Goal: Task Accomplishment & Management: Use online tool/utility

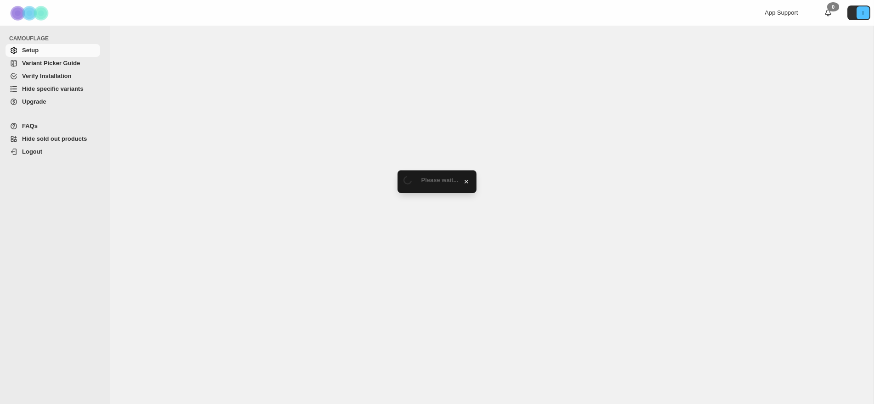
select select "******"
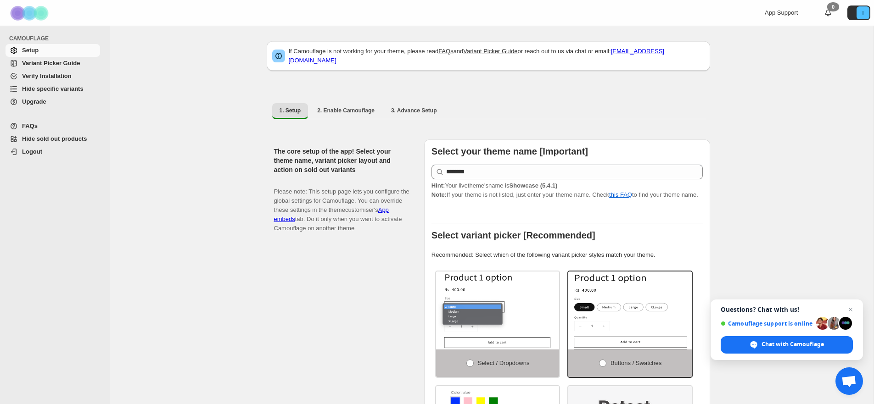
click at [69, 89] on span "Hide specific variants" at bounding box center [52, 88] width 61 height 7
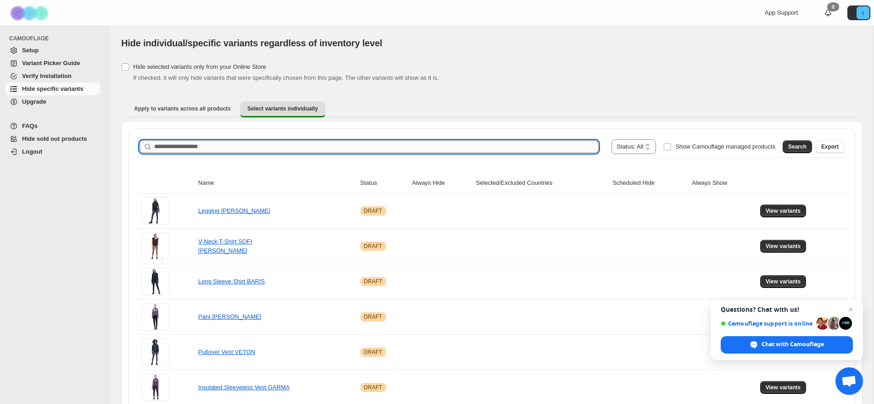
click at [266, 149] on input "Search product name" at bounding box center [376, 146] width 444 height 13
click at [797, 145] on span "Search" at bounding box center [797, 146] width 18 height 7
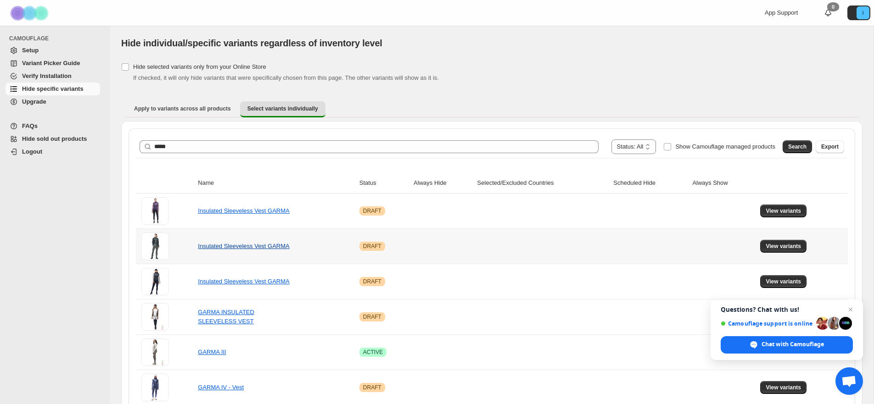
scroll to position [43, 0]
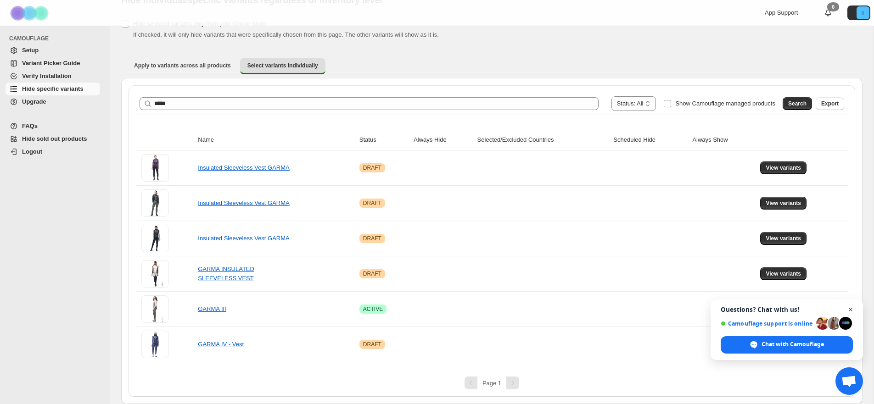
click at [851, 309] on span "Open chat" at bounding box center [850, 309] width 11 height 11
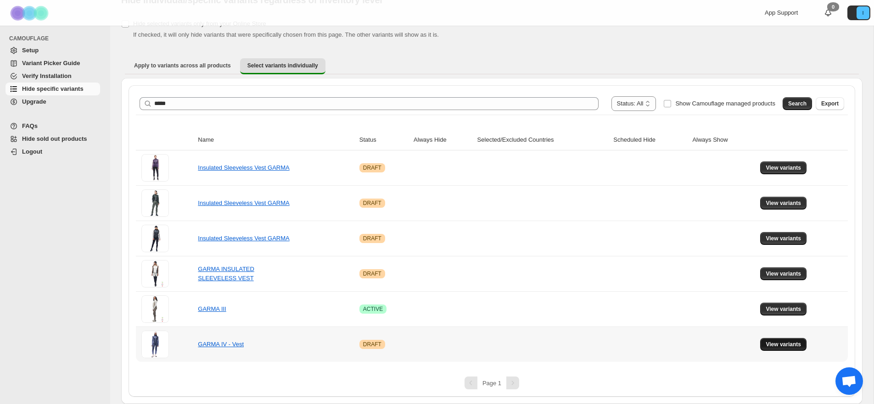
click at [799, 340] on button "View variants" at bounding box center [783, 344] width 46 height 13
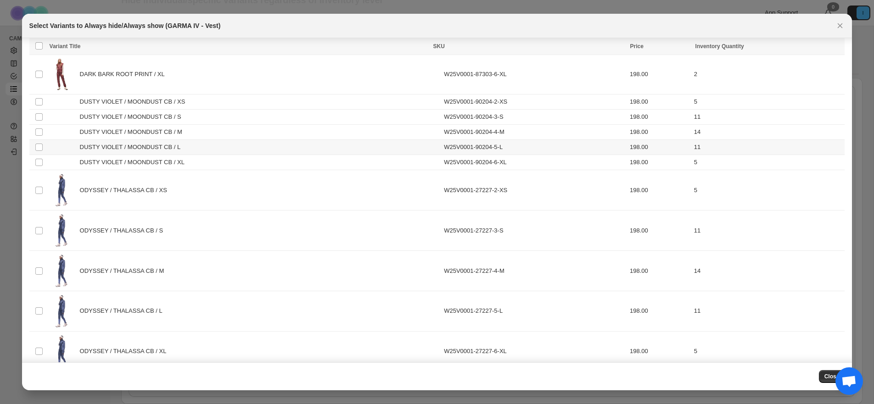
scroll to position [388, 0]
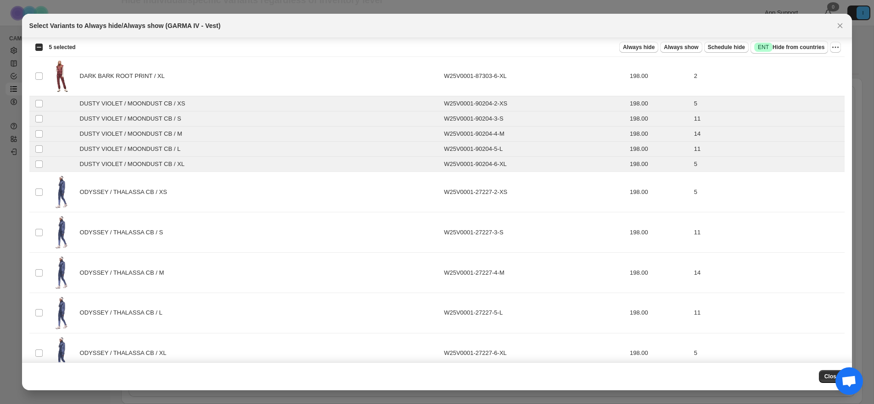
click at [841, 48] on div "Select all 20 product variants 5 selected Always hide Always show Schedule hide…" at bounding box center [436, 47] width 815 height 18
click at [836, 50] on icon "More actions" at bounding box center [834, 47] width 9 height 9
click at [644, 50] on span "Always hide" at bounding box center [639, 47] width 32 height 7
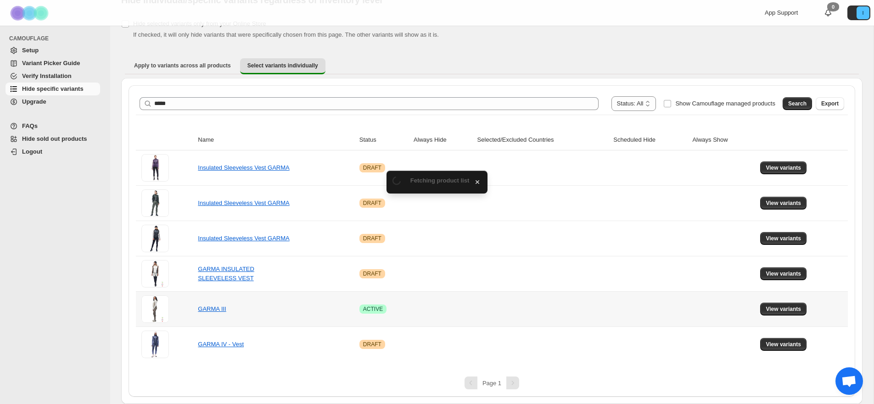
scroll to position [43, 0]
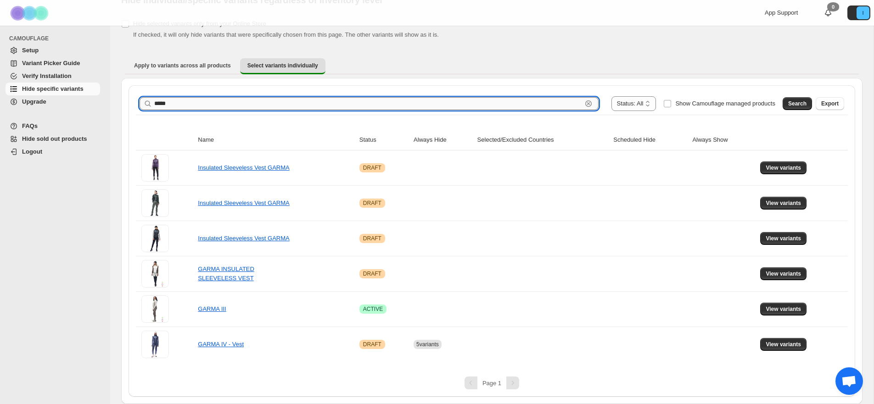
click at [251, 104] on input "*****" at bounding box center [368, 103] width 428 height 13
click at [799, 104] on span "Search" at bounding box center [797, 103] width 18 height 7
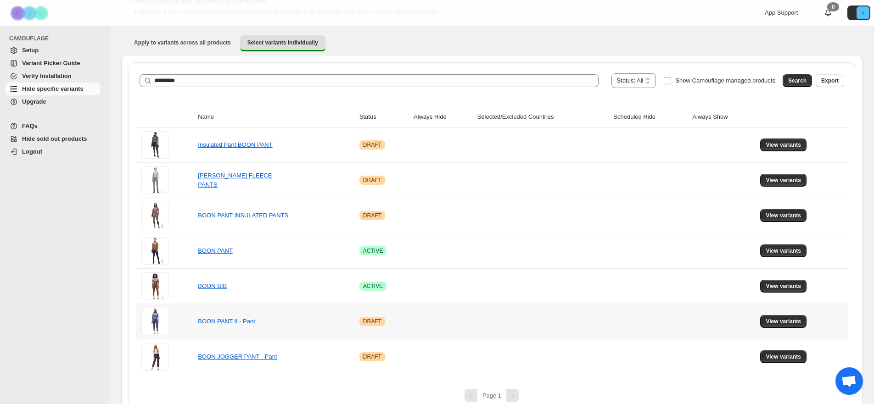
scroll to position [78, 0]
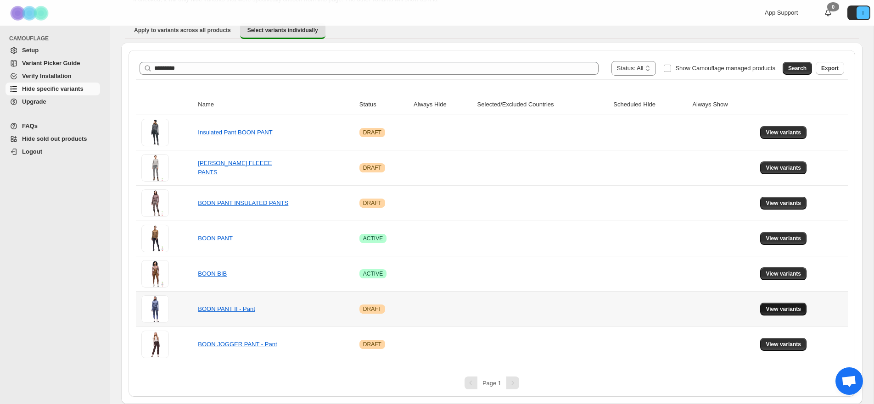
click at [785, 313] on button "View variants" at bounding box center [783, 309] width 46 height 13
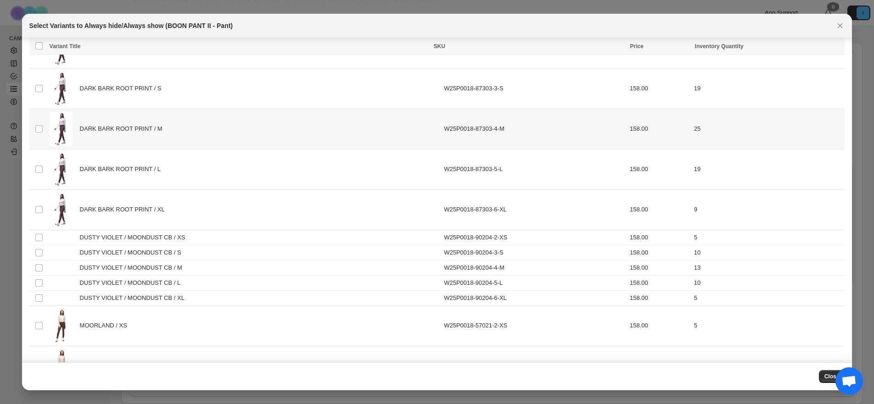
scroll to position [255, 0]
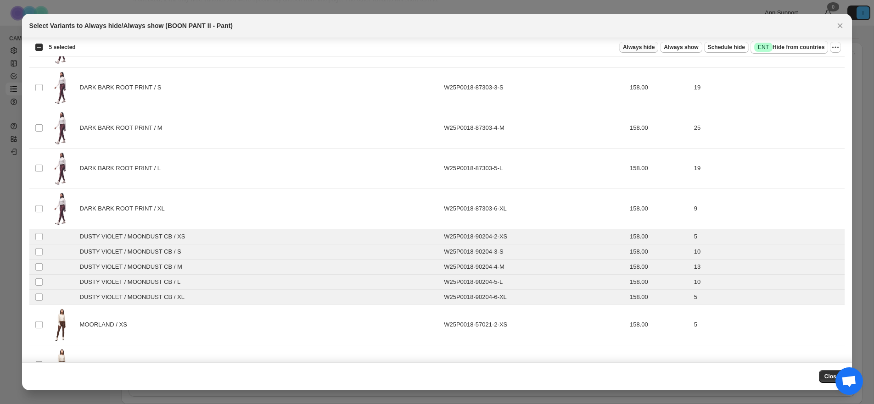
click at [645, 49] on span "Always hide" at bounding box center [639, 47] width 32 height 7
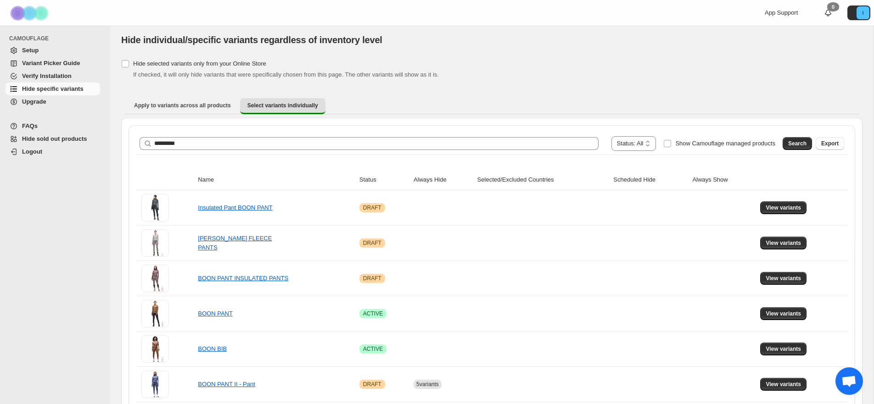
scroll to position [0, 0]
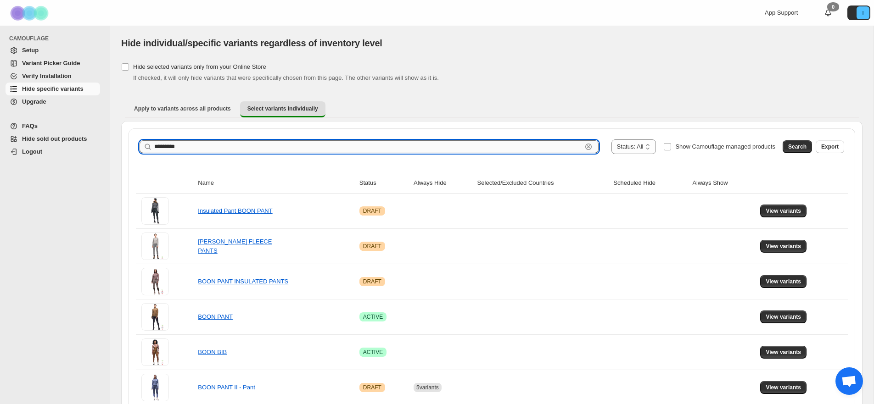
click at [171, 140] on input "*********" at bounding box center [368, 146] width 428 height 13
click at [171, 141] on input "*********" at bounding box center [368, 146] width 428 height 13
click at [798, 148] on span "Search" at bounding box center [797, 146] width 18 height 7
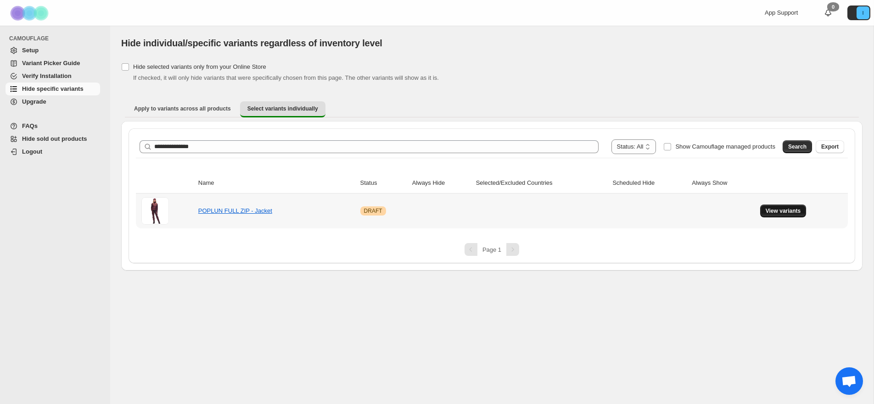
click at [778, 210] on span "View variants" at bounding box center [782, 210] width 35 height 7
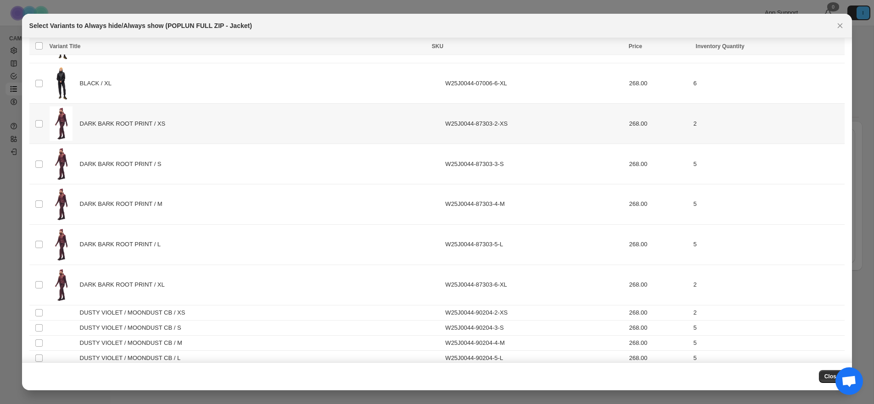
scroll to position [205, 0]
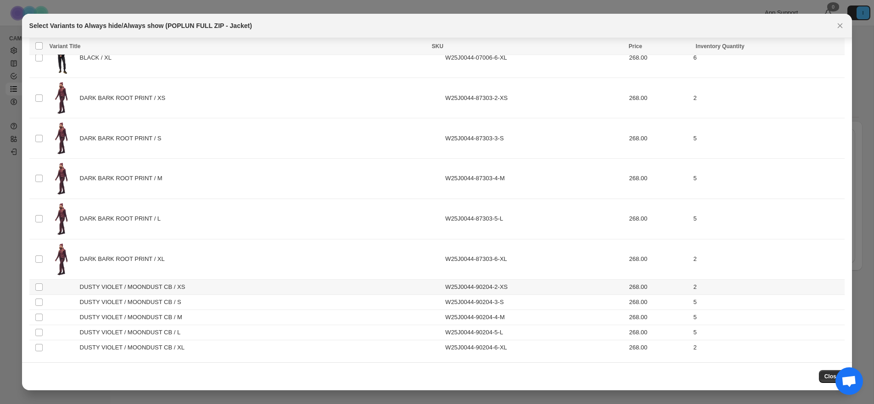
click at [35, 288] on td "Select product variant" at bounding box center [37, 286] width 17 height 15
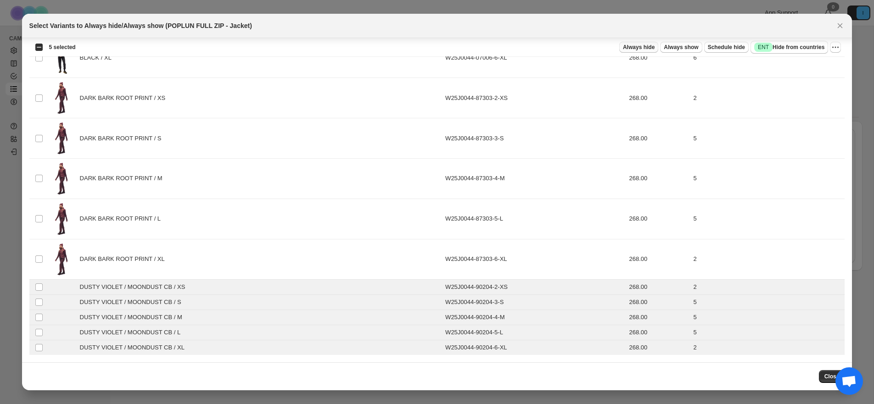
click at [630, 51] on span "Always hide" at bounding box center [639, 47] width 32 height 7
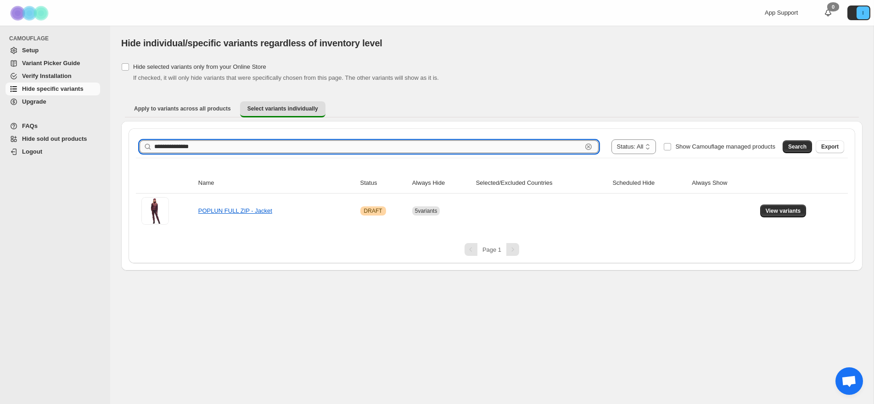
click at [216, 150] on input "**********" at bounding box center [368, 146] width 428 height 13
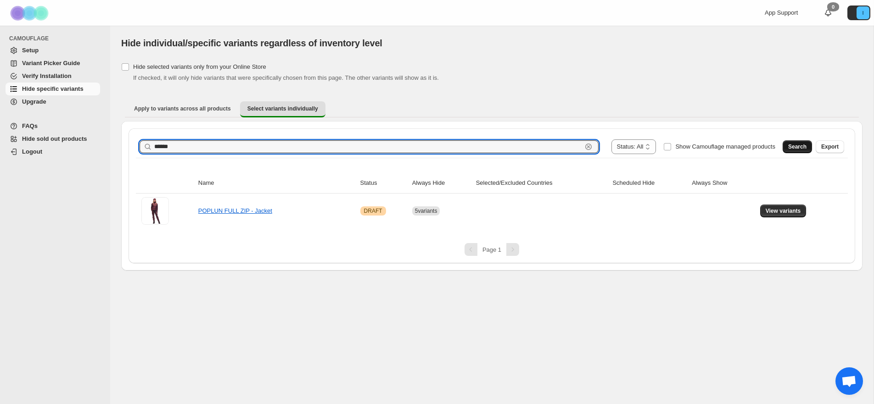
type input "******"
click at [800, 144] on span "Search" at bounding box center [797, 146] width 18 height 7
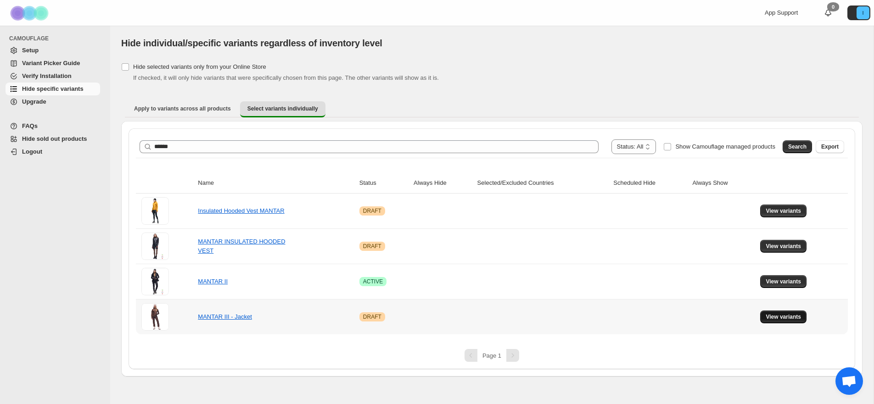
drag, startPoint x: 775, startPoint y: 317, endPoint x: 755, endPoint y: 319, distance: 20.3
click at [775, 317] on span "View variants" at bounding box center [782, 316] width 35 height 7
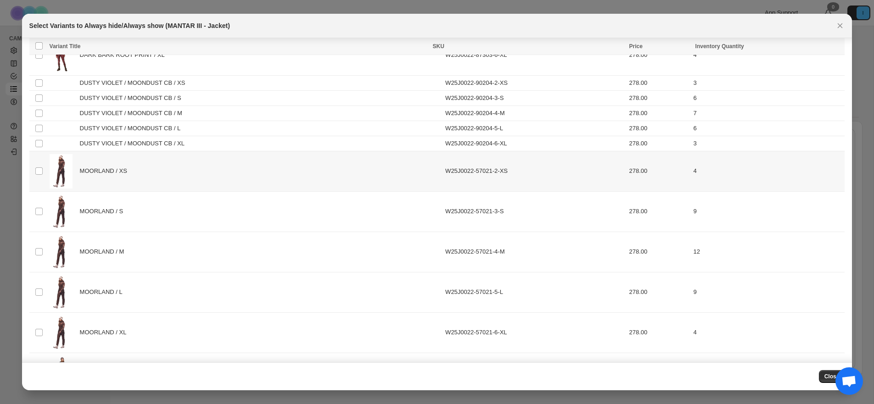
scroll to position [359, 0]
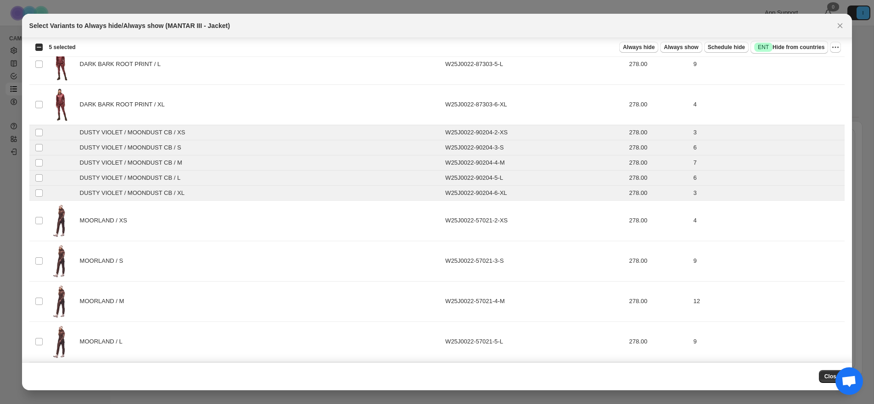
drag, startPoint x: 646, startPoint y: 47, endPoint x: 667, endPoint y: 75, distance: 35.3
click at [646, 47] on span "Always hide" at bounding box center [639, 47] width 32 height 7
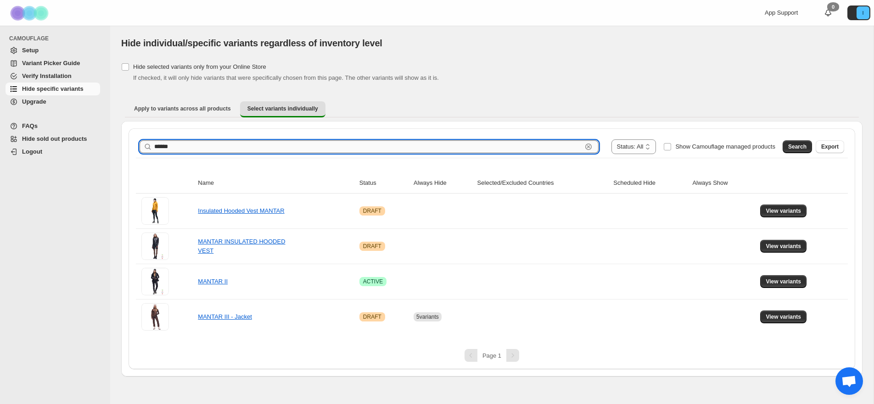
click at [231, 150] on input "******" at bounding box center [368, 146] width 428 height 13
click at [264, 150] on input "Search product name" at bounding box center [376, 146] width 444 height 13
click at [803, 147] on span "Search" at bounding box center [797, 146] width 18 height 7
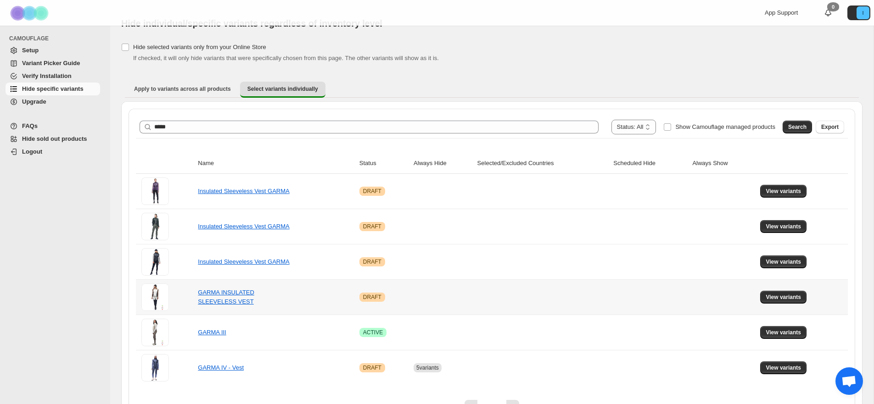
scroll to position [43, 0]
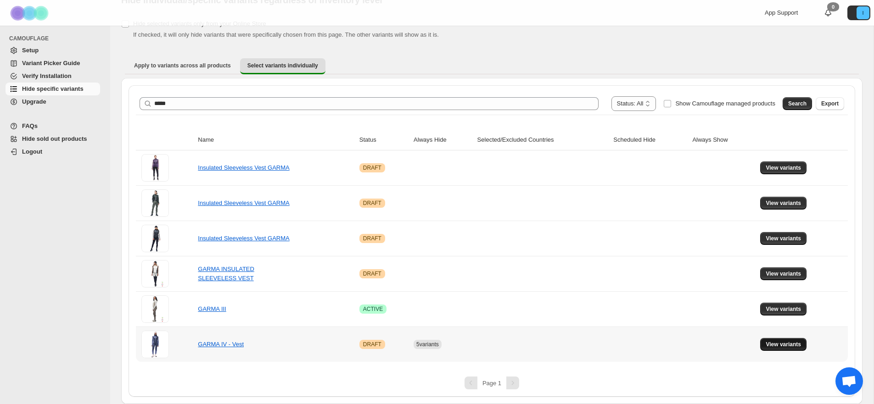
click at [771, 347] on span "View variants" at bounding box center [782, 344] width 35 height 7
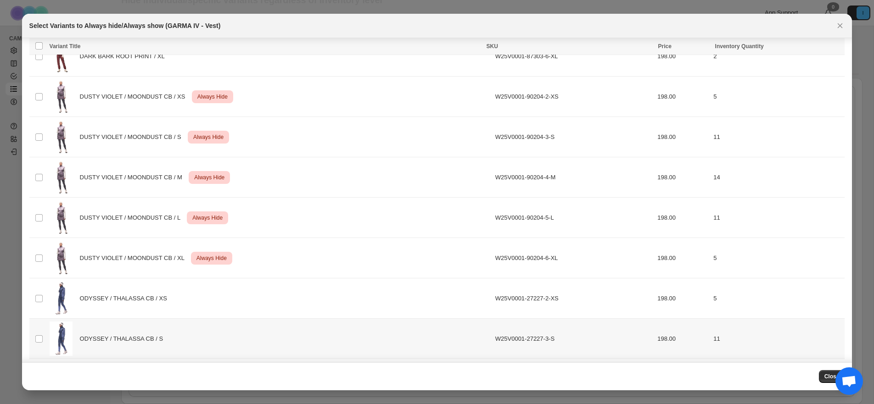
scroll to position [386, 0]
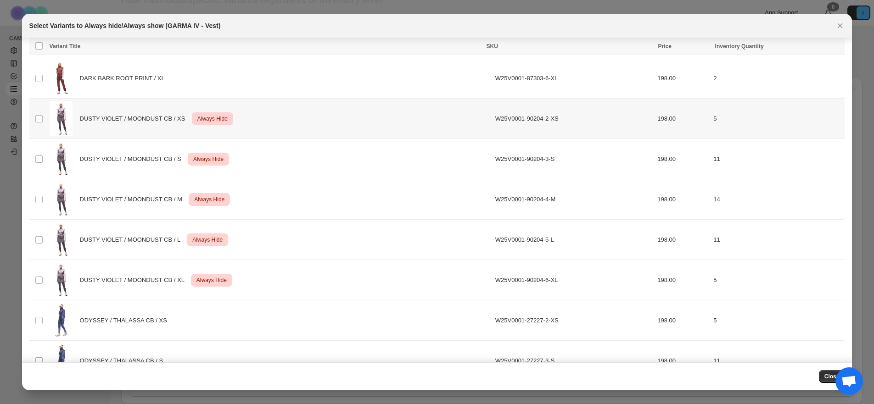
click at [33, 120] on td "Select product variant" at bounding box center [37, 119] width 17 height 40
click at [36, 156] on span ":r53:" at bounding box center [39, 159] width 8 height 8
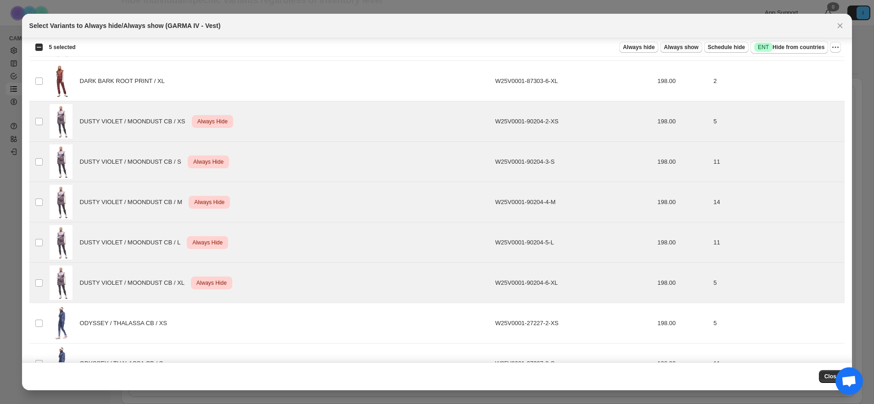
scroll to position [385, 0]
click at [835, 49] on icon "More actions" at bounding box center [834, 47] width 9 height 9
click at [827, 64] on span "Undo always hide" at bounding box center [802, 65] width 67 height 9
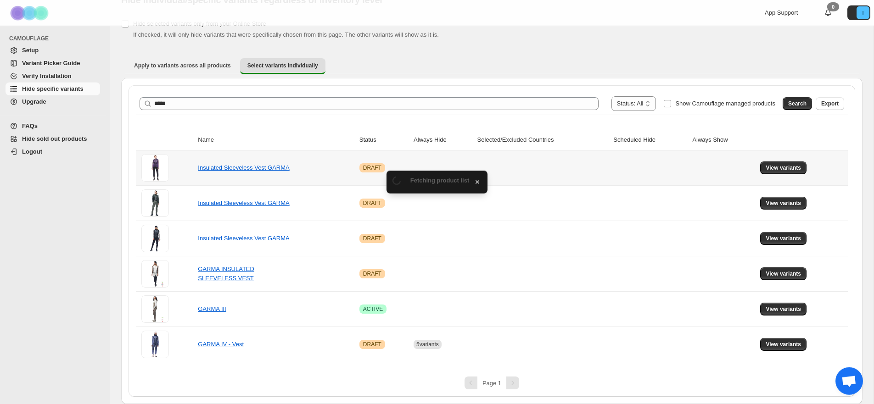
scroll to position [43, 0]
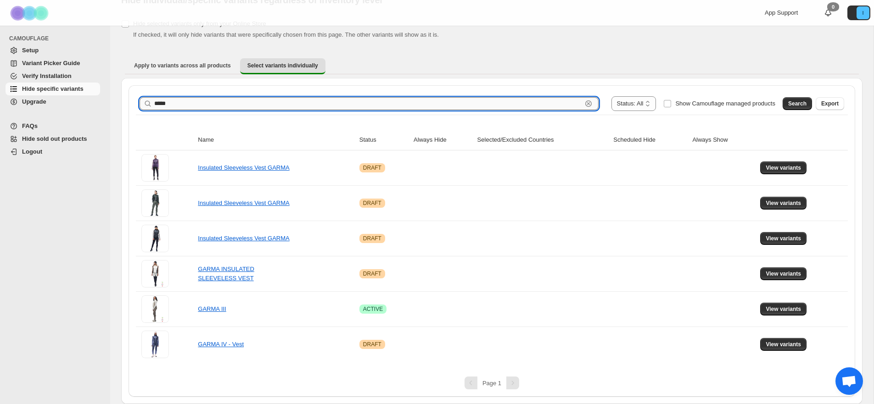
click at [162, 109] on input "*****" at bounding box center [368, 103] width 428 height 13
click at [791, 108] on button "Search" at bounding box center [796, 103] width 29 height 13
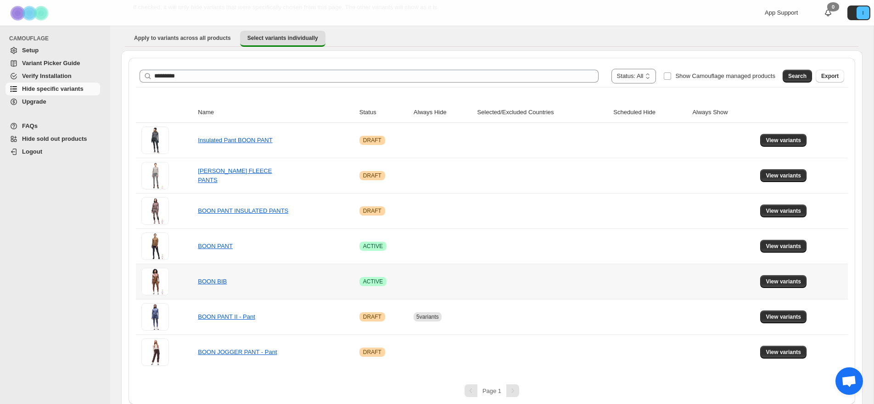
scroll to position [78, 0]
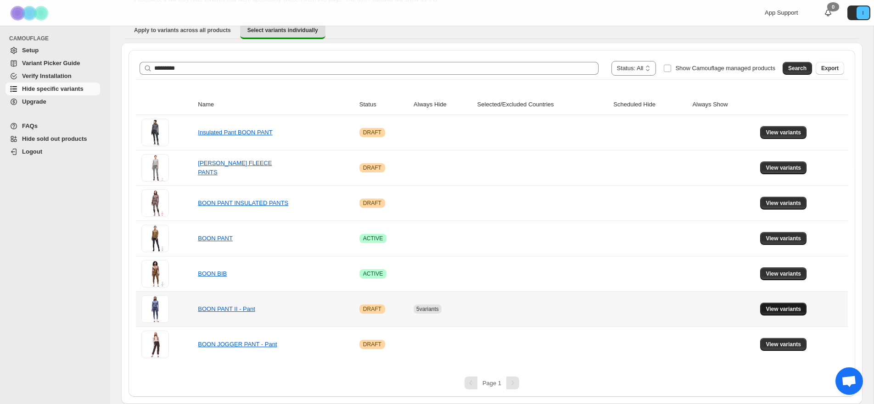
click at [775, 311] on span "View variants" at bounding box center [782, 309] width 35 height 7
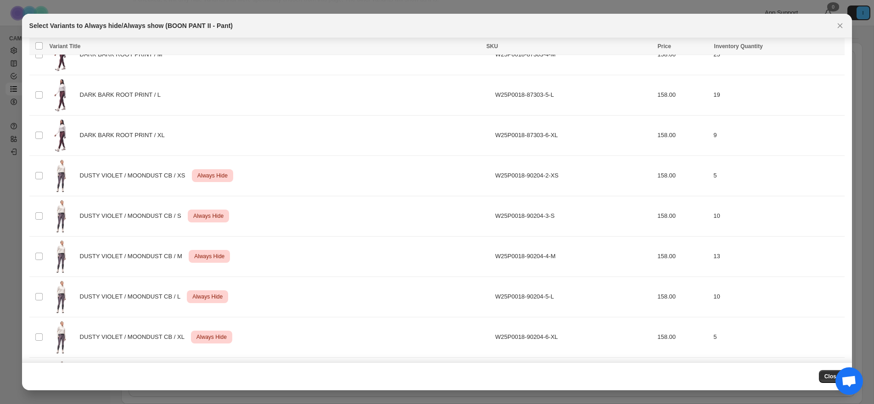
scroll to position [324, 0]
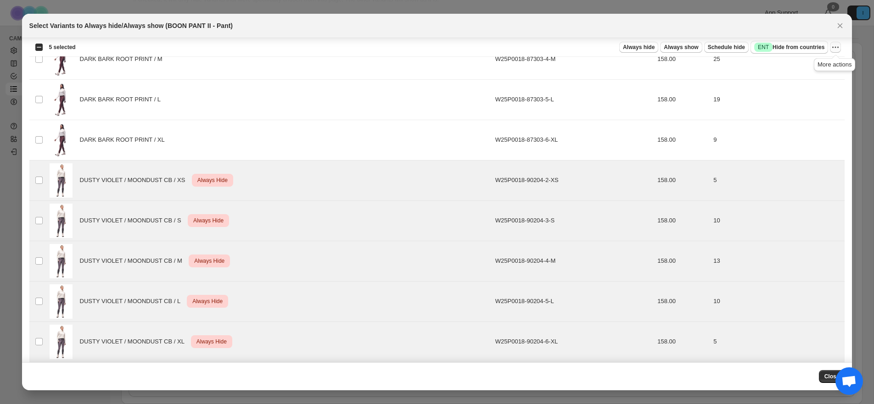
click at [835, 47] on icon "More actions" at bounding box center [834, 47] width 9 height 9
click at [829, 63] on span "Undo always hide" at bounding box center [802, 65] width 67 height 9
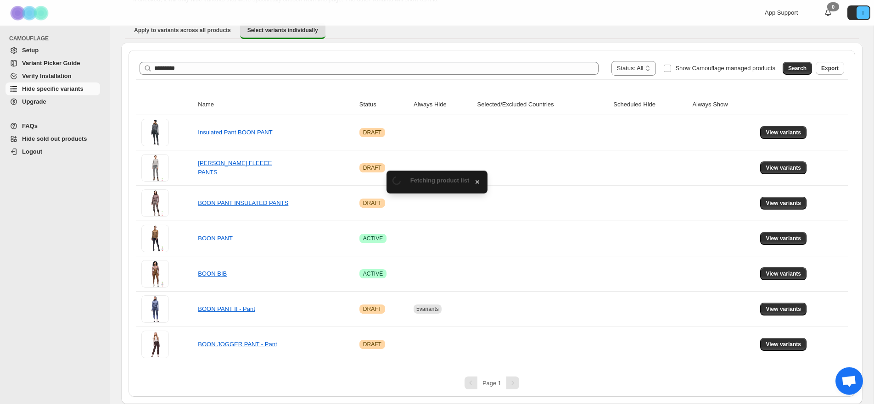
scroll to position [78, 0]
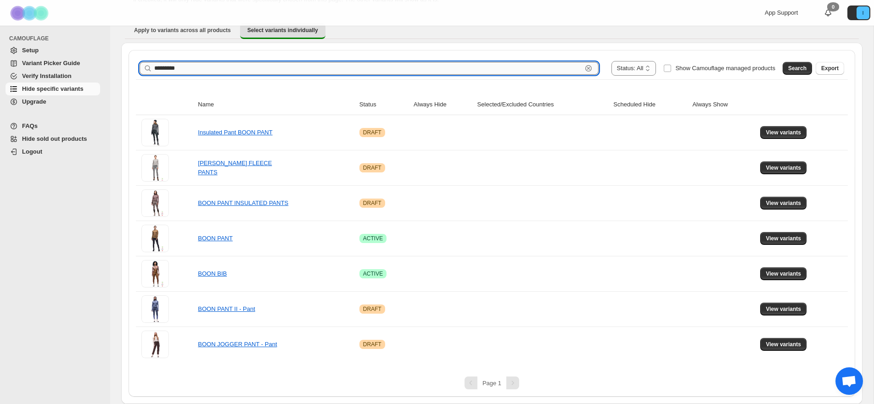
click at [240, 72] on input "*********" at bounding box center [368, 68] width 428 height 13
type input "**********"
click at [797, 71] on span "Search" at bounding box center [797, 68] width 18 height 7
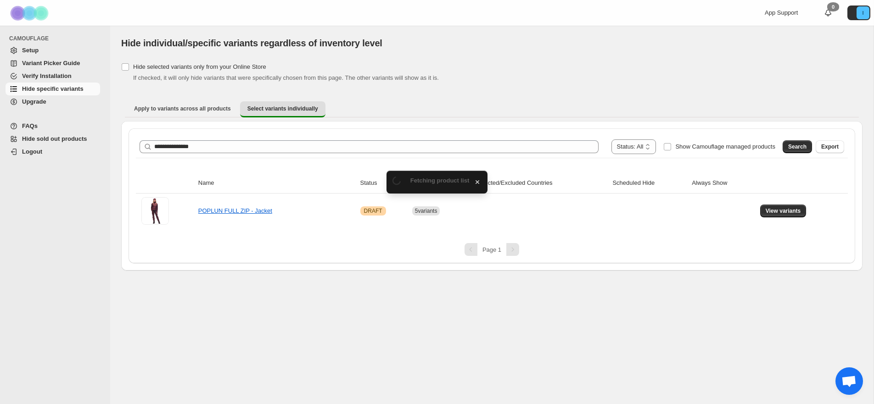
scroll to position [0, 0]
click at [791, 214] on span "View variants" at bounding box center [782, 210] width 35 height 7
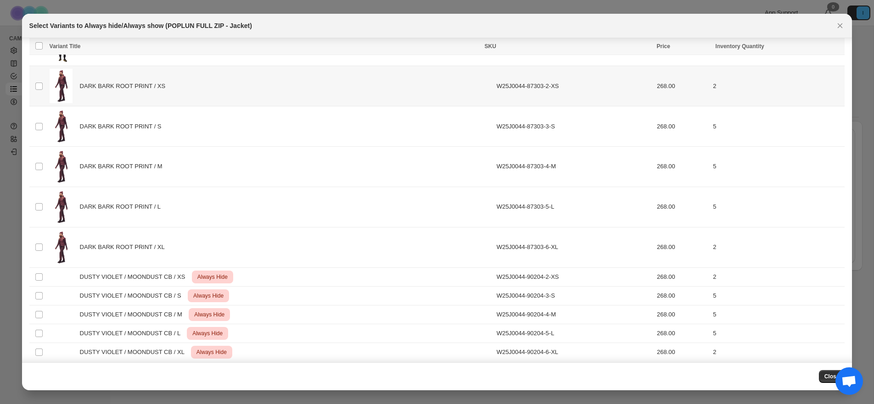
scroll to position [223, 0]
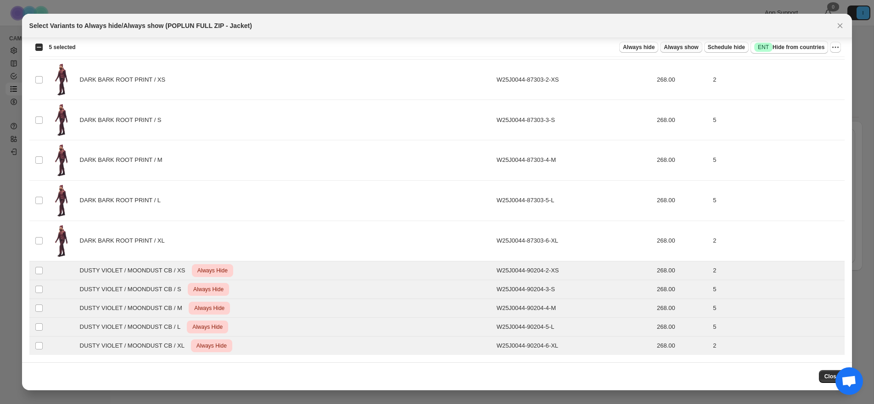
click at [683, 50] on span "Always show" at bounding box center [680, 47] width 34 height 7
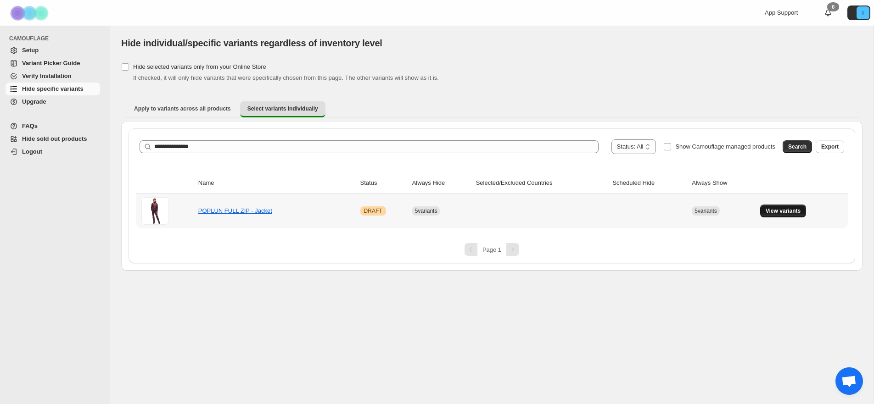
click at [803, 212] on button "View variants" at bounding box center [783, 211] width 46 height 13
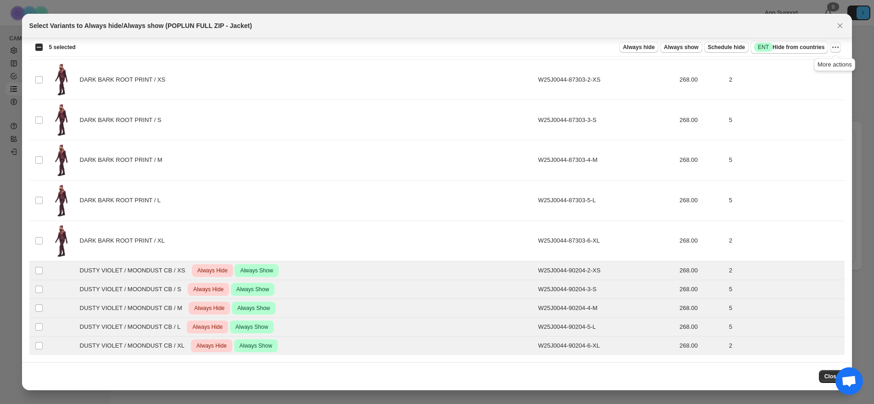
click at [833, 46] on icon "More actions" at bounding box center [834, 47] width 9 height 9
click at [800, 67] on span "Undo always hide" at bounding box center [792, 65] width 47 height 7
click at [832, 48] on icon "More actions" at bounding box center [834, 47] width 9 height 9
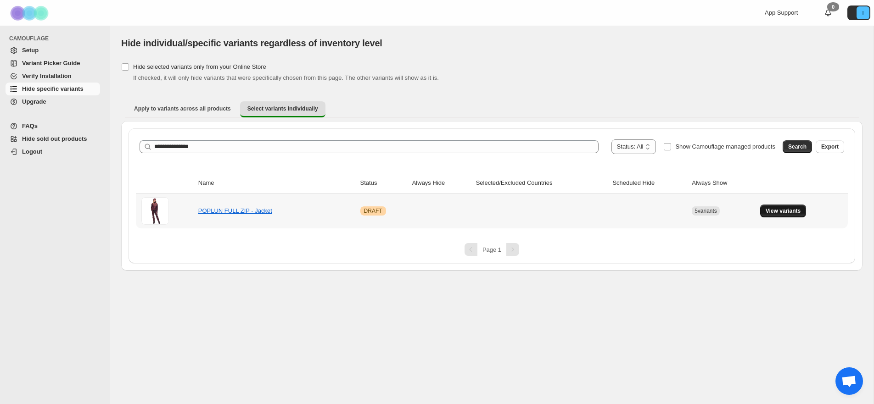
click at [786, 210] on span "View variants" at bounding box center [782, 210] width 35 height 7
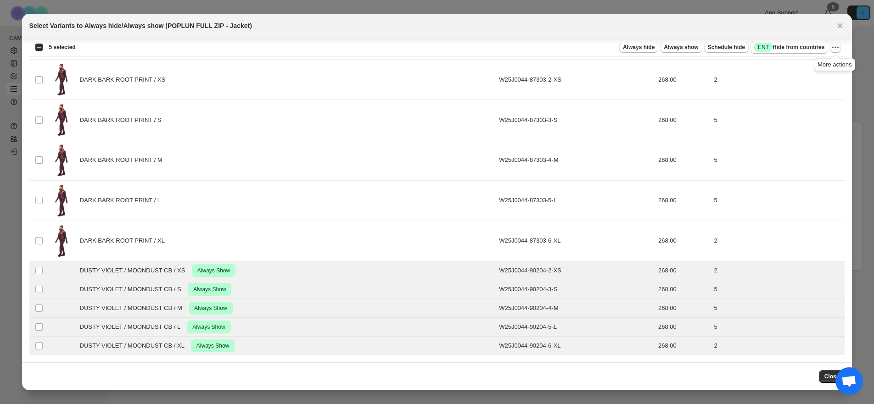
click at [833, 48] on icon "More actions" at bounding box center [832, 47] width 1 height 1
click at [819, 78] on span "Undo always show" at bounding box center [802, 81] width 67 height 9
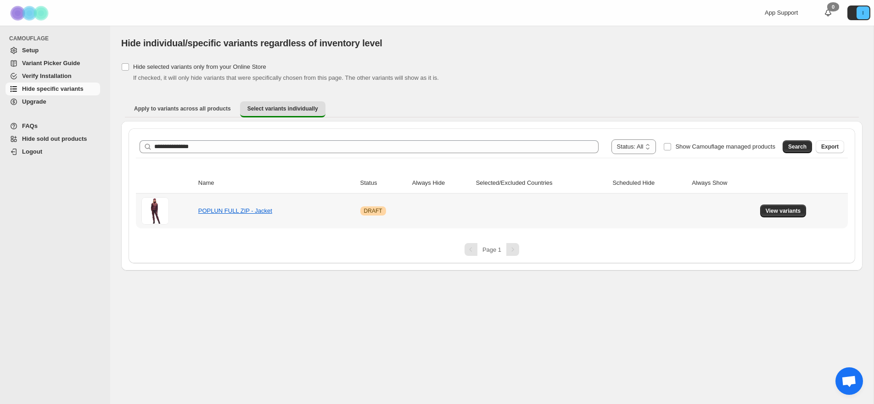
click at [791, 220] on td "View variants" at bounding box center [802, 211] width 90 height 35
click at [787, 214] on span "View variants" at bounding box center [782, 210] width 35 height 7
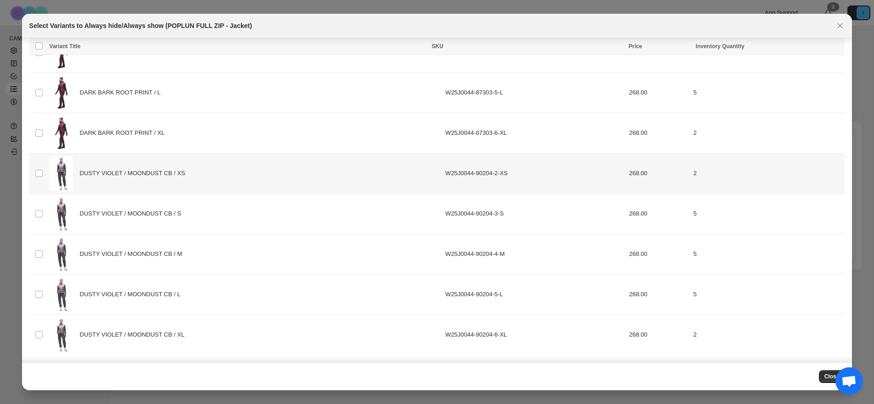
scroll to position [0, 0]
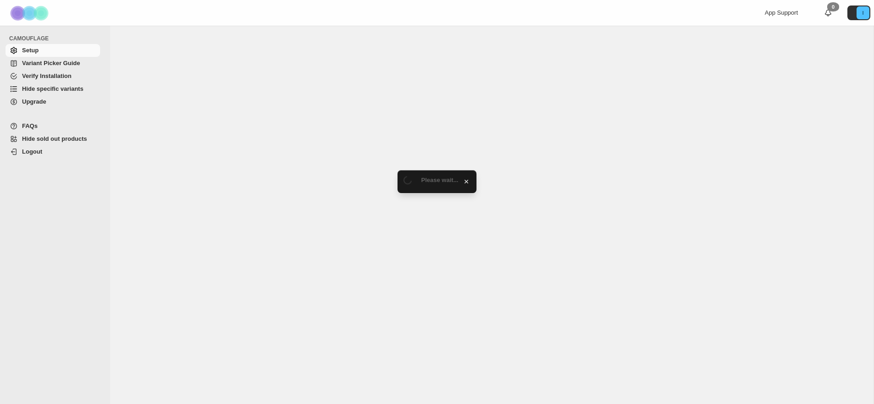
select select "******"
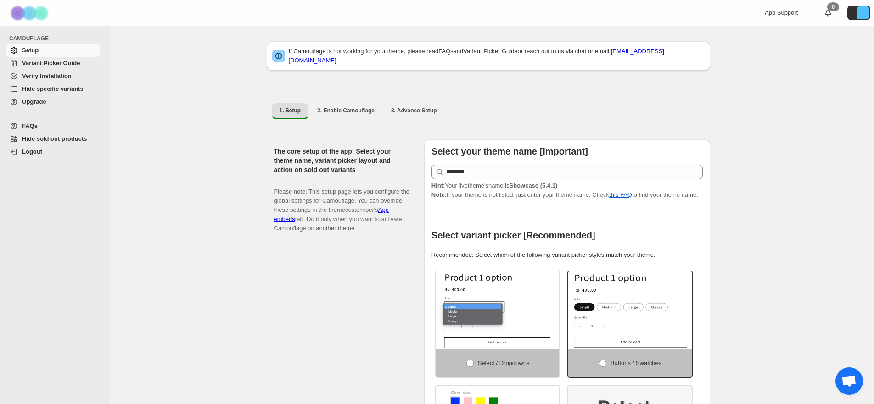
click at [71, 90] on span "Hide specific variants" at bounding box center [52, 88] width 61 height 7
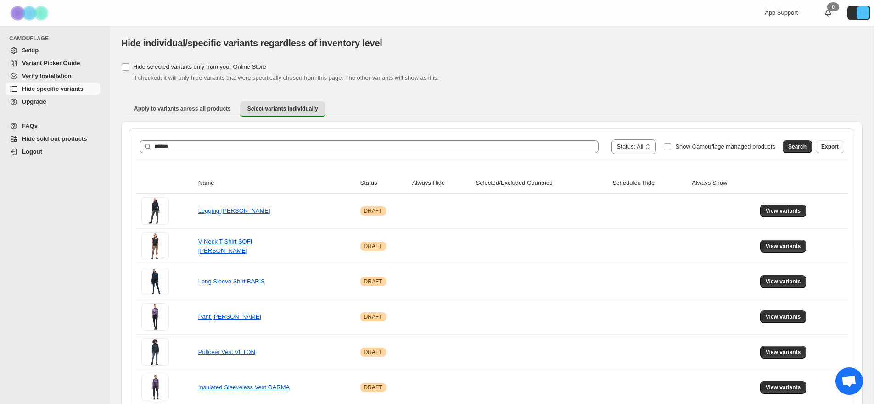
click at [790, 145] on span "Search" at bounding box center [797, 146] width 18 height 7
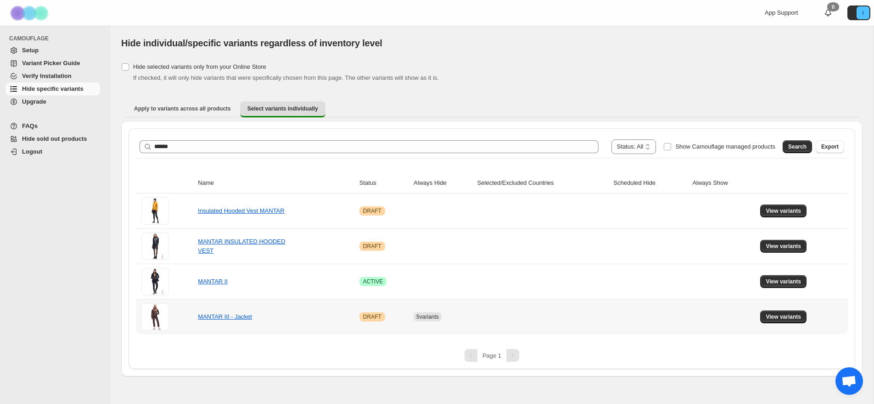
click at [753, 318] on td at bounding box center [723, 316] width 68 height 35
click at [785, 317] on span "View variants" at bounding box center [782, 316] width 35 height 7
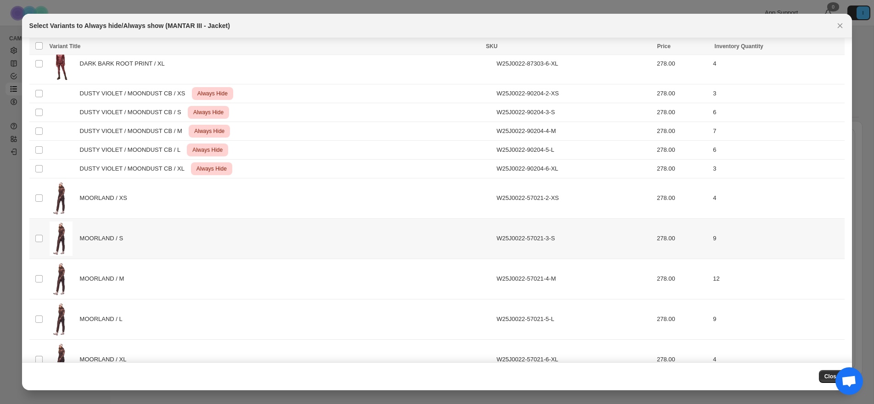
scroll to position [350, 0]
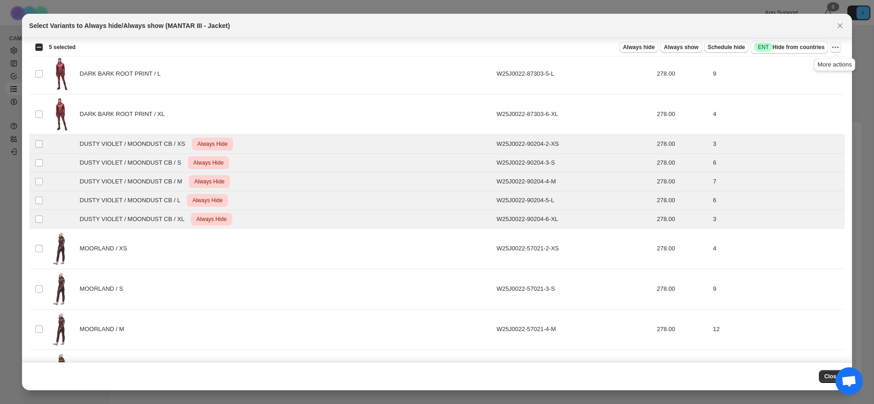
click at [836, 46] on icon "More actions" at bounding box center [834, 47] width 9 height 9
click at [810, 74] on button "Undo always show" at bounding box center [802, 80] width 72 height 15
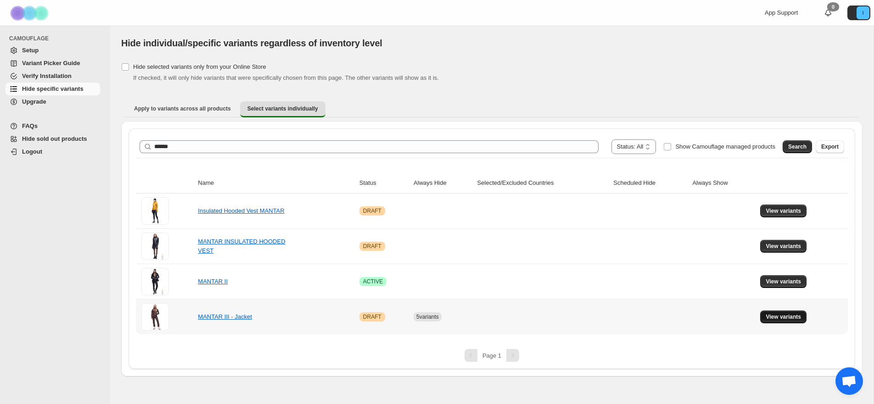
click at [778, 321] on span "View variants" at bounding box center [782, 316] width 35 height 7
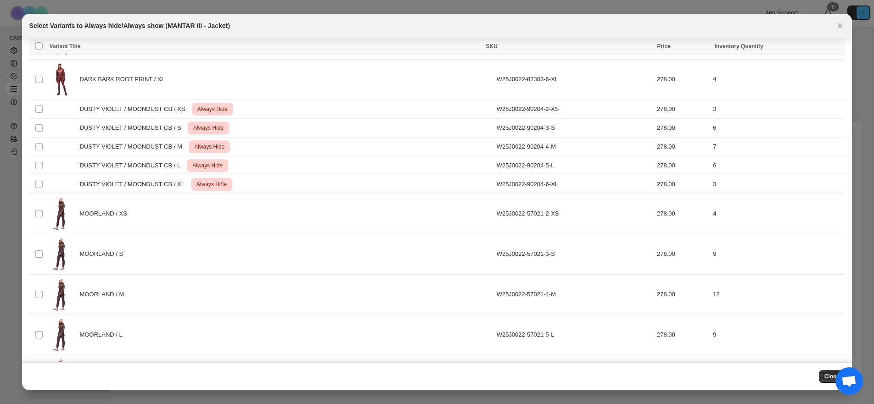
scroll to position [373, 0]
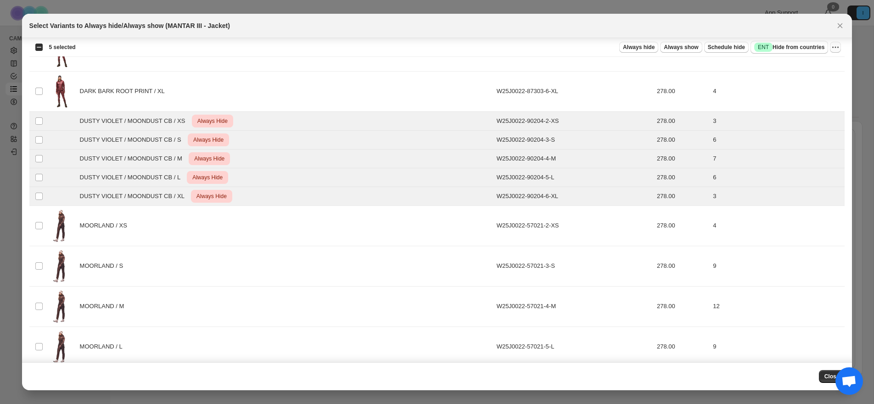
click at [833, 47] on icon "More actions" at bounding box center [834, 47] width 9 height 9
click at [825, 67] on span "Undo always hide" at bounding box center [802, 65] width 67 height 9
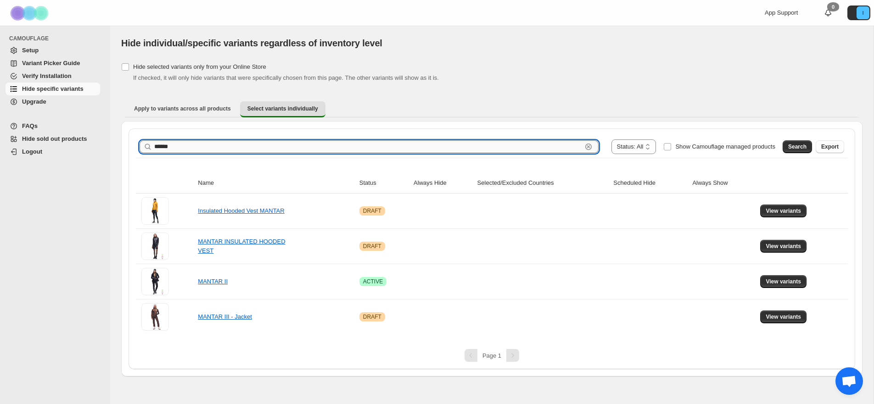
click at [242, 145] on input "******" at bounding box center [368, 146] width 428 height 13
click at [802, 145] on span "Search" at bounding box center [797, 146] width 18 height 7
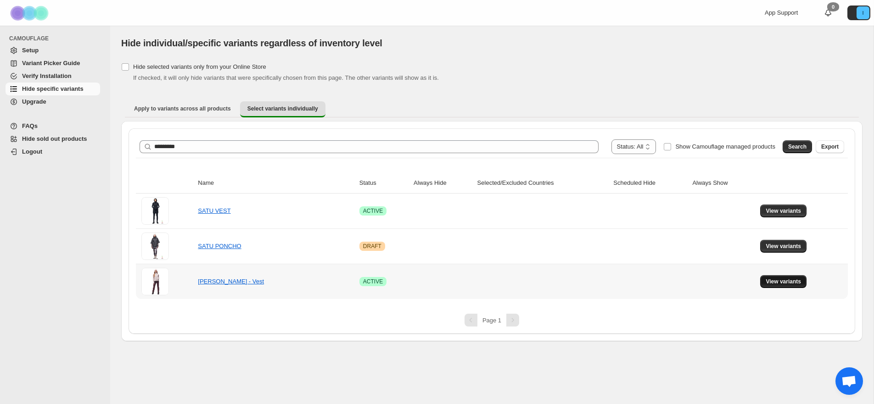
click at [790, 281] on span "View variants" at bounding box center [782, 281] width 35 height 7
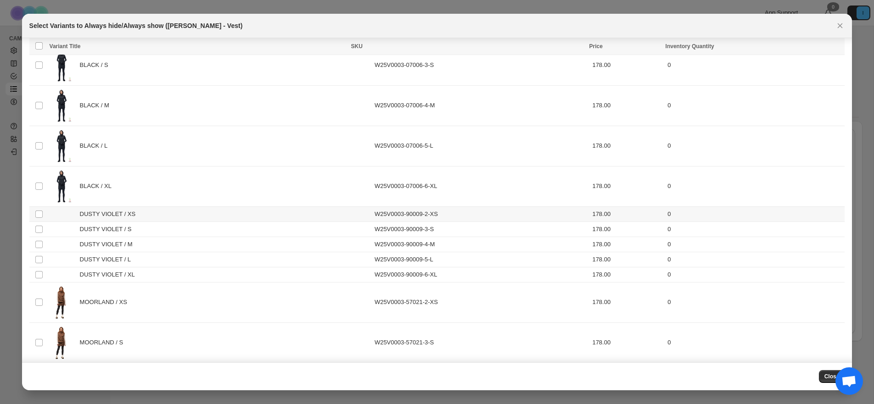
scroll to position [77, 0]
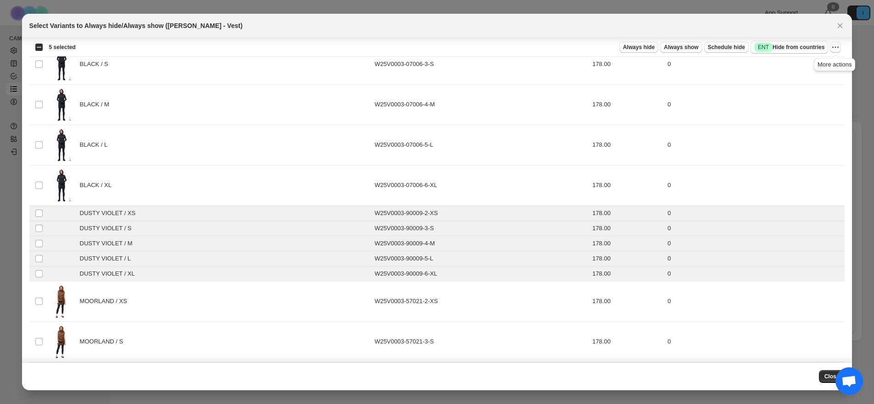
click at [837, 45] on icon "More actions" at bounding box center [834, 47] width 9 height 9
click at [635, 45] on span "Always hide" at bounding box center [639, 47] width 32 height 7
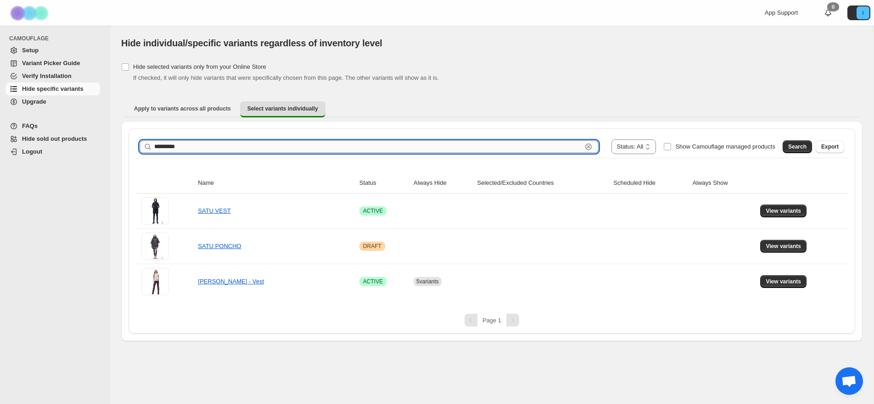
click at [238, 150] on input "*********" at bounding box center [368, 146] width 428 height 13
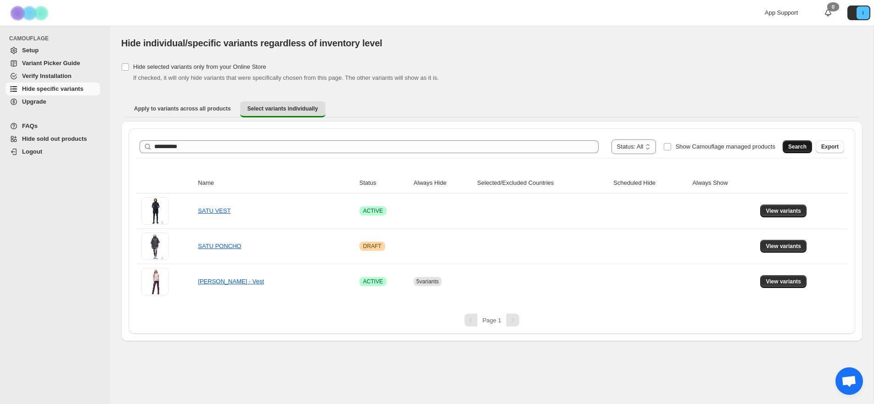
click at [799, 143] on button "Search" at bounding box center [796, 146] width 29 height 13
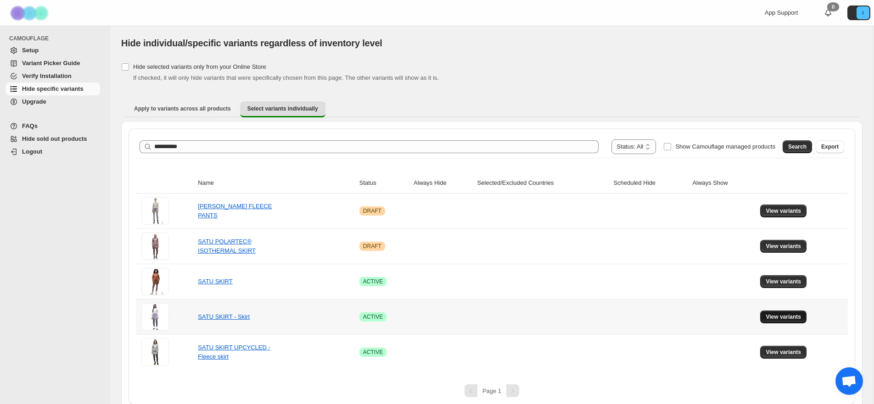
click at [789, 316] on span "View variants" at bounding box center [782, 316] width 35 height 7
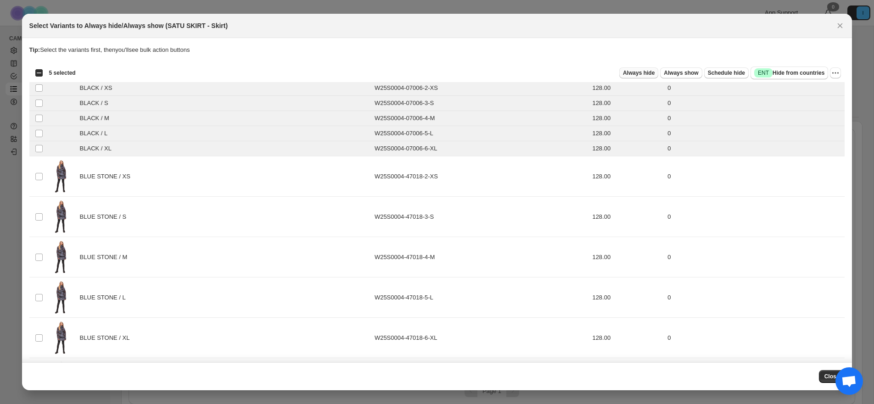
click at [651, 75] on span "Always hide" at bounding box center [639, 72] width 32 height 7
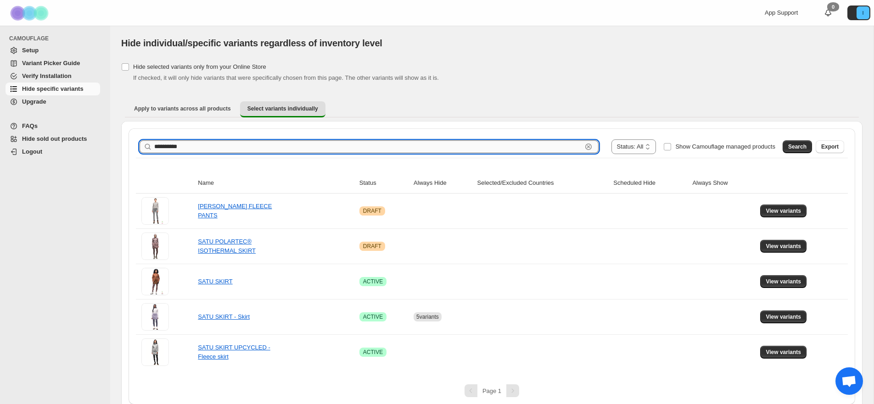
click at [310, 142] on input "**********" at bounding box center [368, 146] width 428 height 13
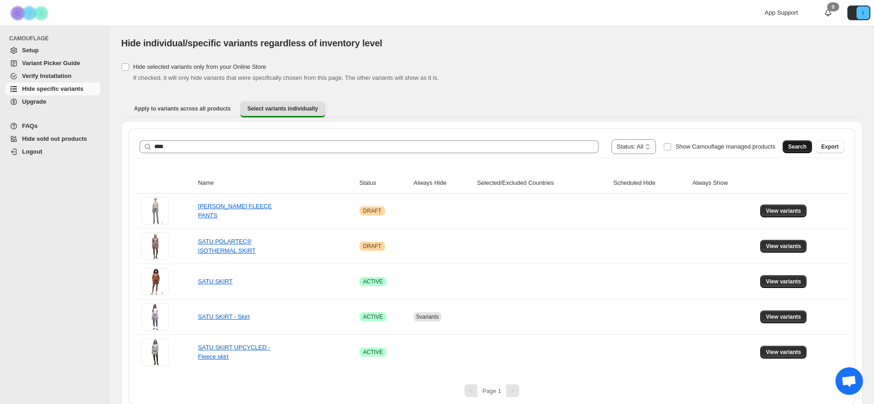
click at [793, 144] on span "Search" at bounding box center [797, 146] width 18 height 7
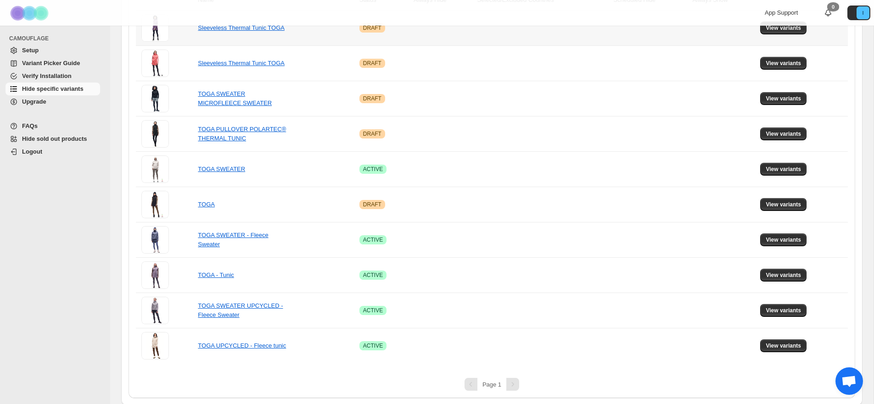
scroll to position [184, 0]
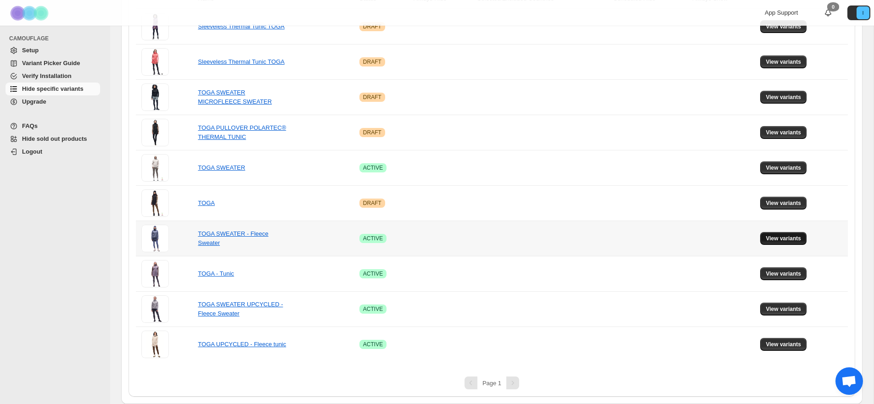
click at [771, 241] on span "View variants" at bounding box center [782, 238] width 35 height 7
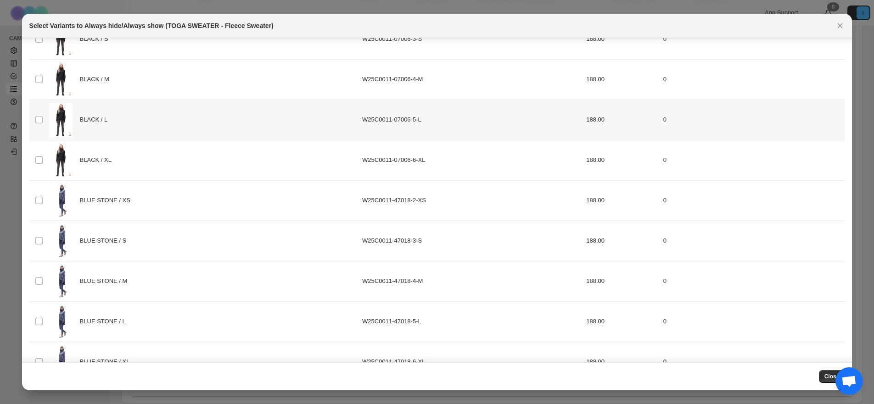
scroll to position [0, 0]
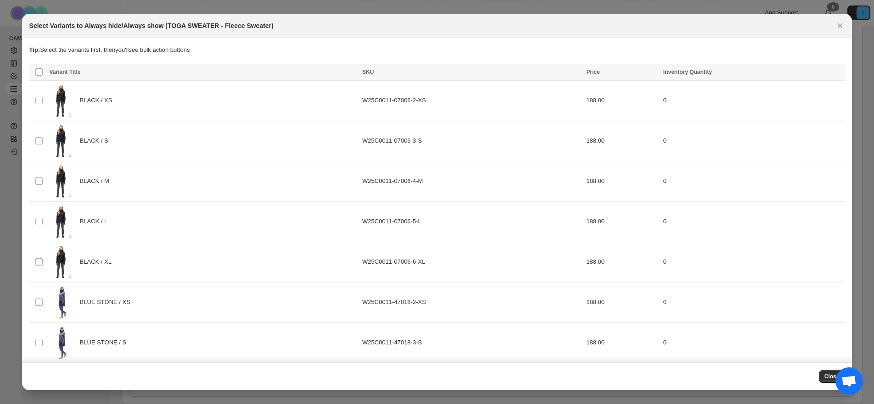
click at [833, 28] on div "Select Variants to Always hide/Always show (TOGA SWEATER - Fleece Sweater)" at bounding box center [436, 25] width 815 height 9
click at [836, 28] on icon "Close" at bounding box center [839, 25] width 9 height 9
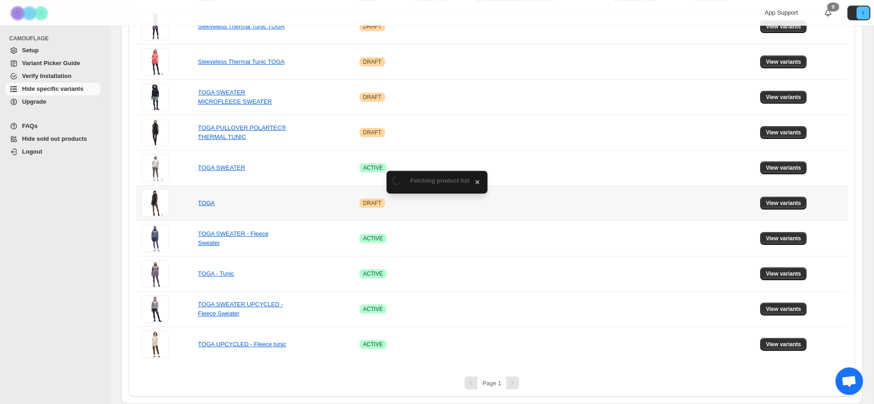
scroll to position [184, 0]
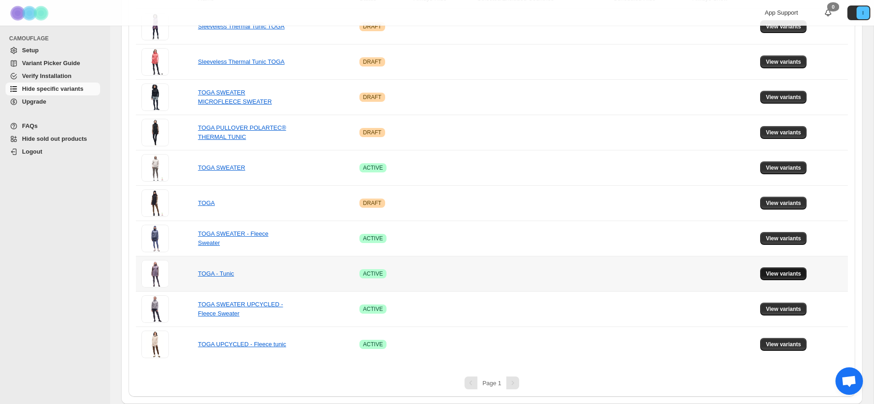
click at [794, 273] on span "View variants" at bounding box center [782, 273] width 35 height 7
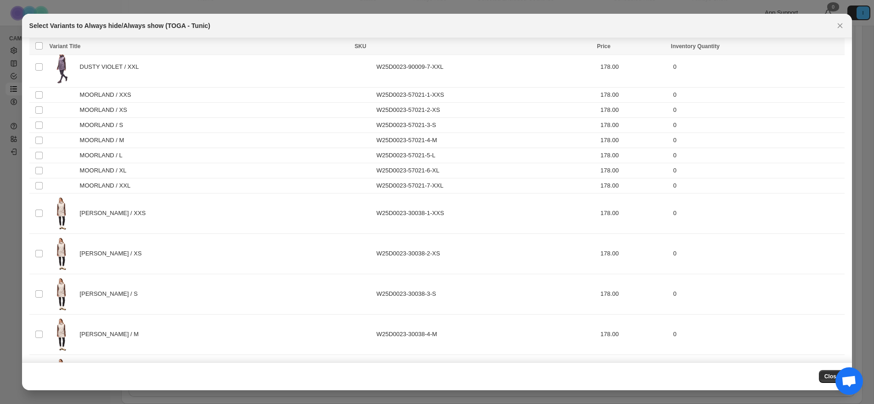
scroll to position [843, 0]
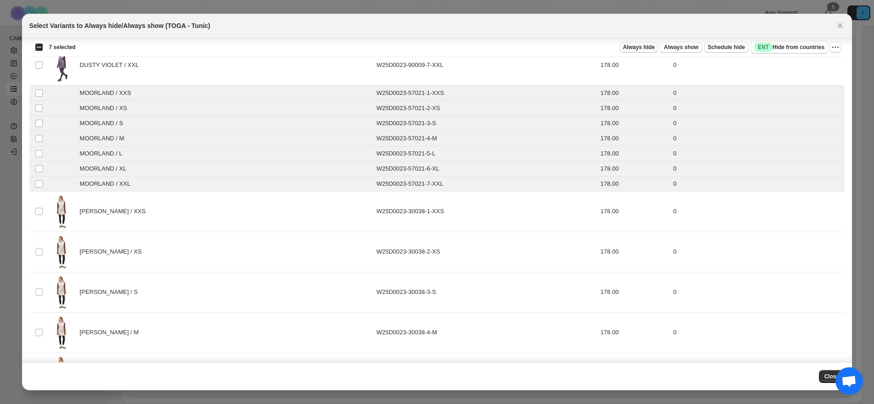
click at [643, 48] on span "Always hide" at bounding box center [639, 47] width 32 height 7
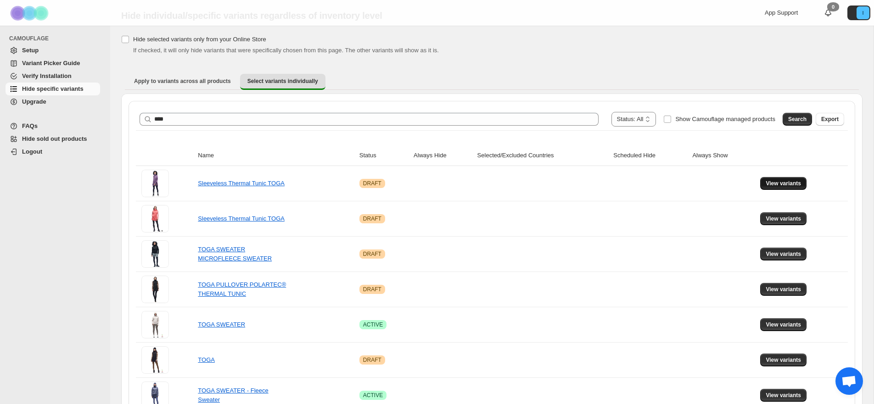
scroll to position [0, 0]
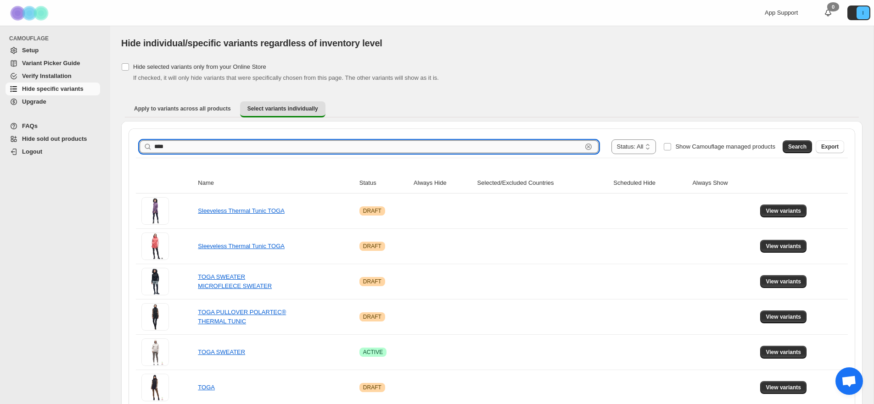
click at [324, 148] on input "****" at bounding box center [368, 146] width 428 height 13
click at [798, 147] on span "Search" at bounding box center [797, 146] width 18 height 7
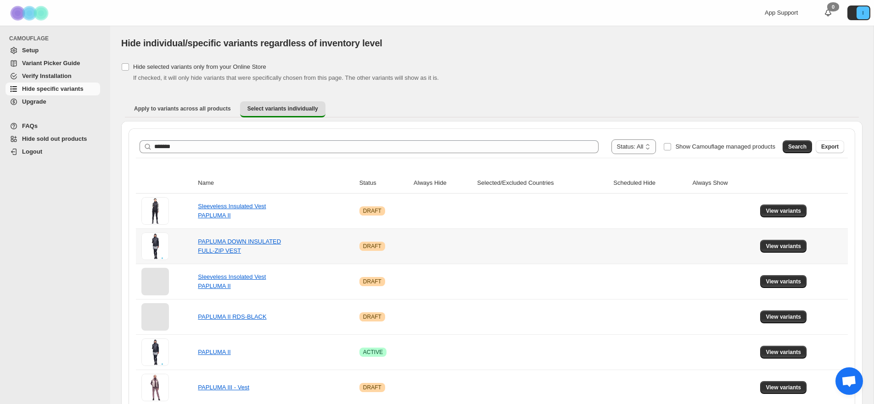
scroll to position [43, 0]
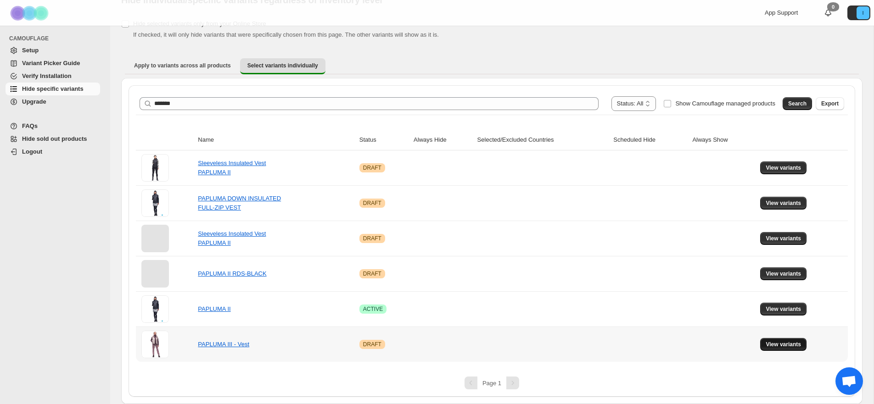
click at [772, 344] on span "View variants" at bounding box center [782, 344] width 35 height 7
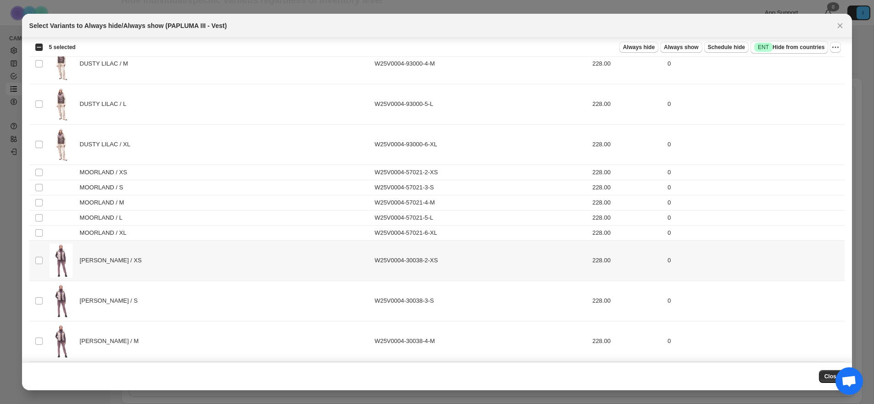
scroll to position [562, 0]
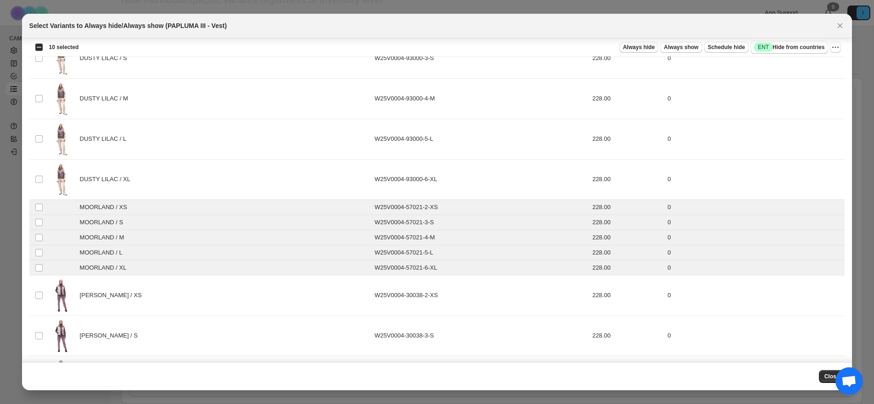
click at [646, 45] on span "Always hide" at bounding box center [639, 47] width 32 height 7
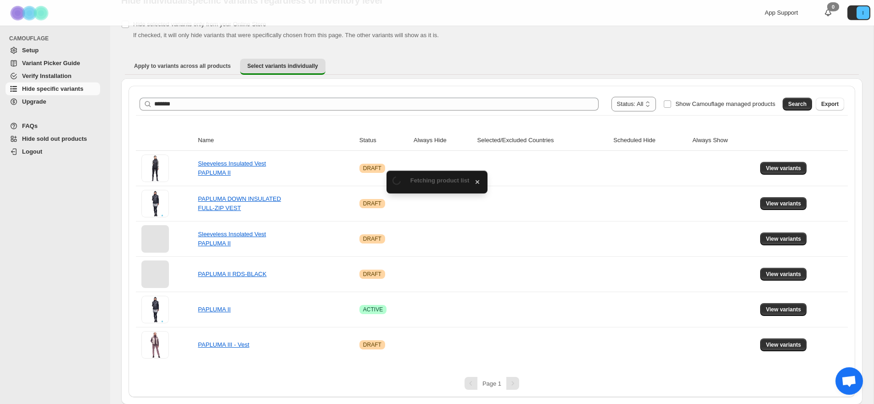
scroll to position [43, 0]
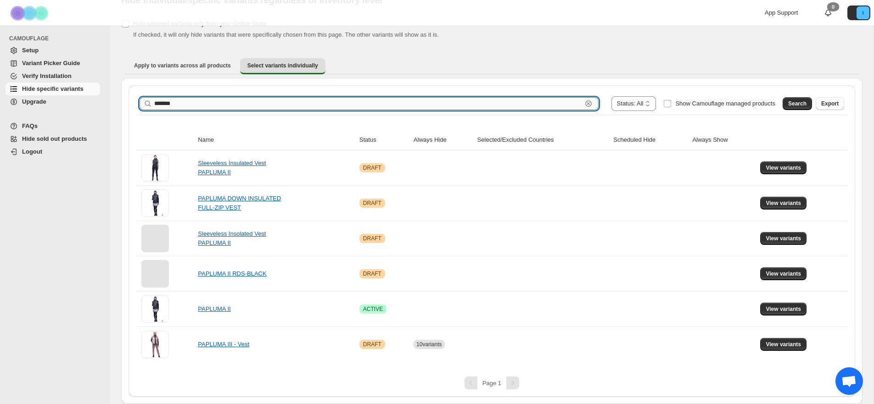
click at [319, 104] on input "*******" at bounding box center [368, 103] width 428 height 13
click at [785, 105] on button "Search" at bounding box center [796, 103] width 29 height 13
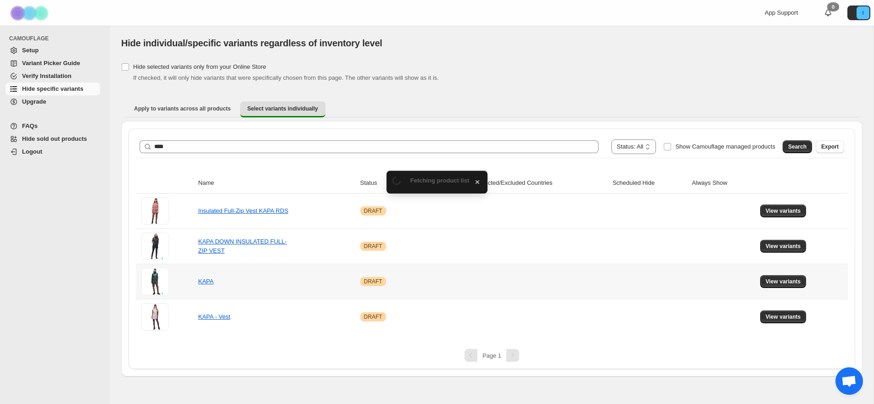
scroll to position [0, 0]
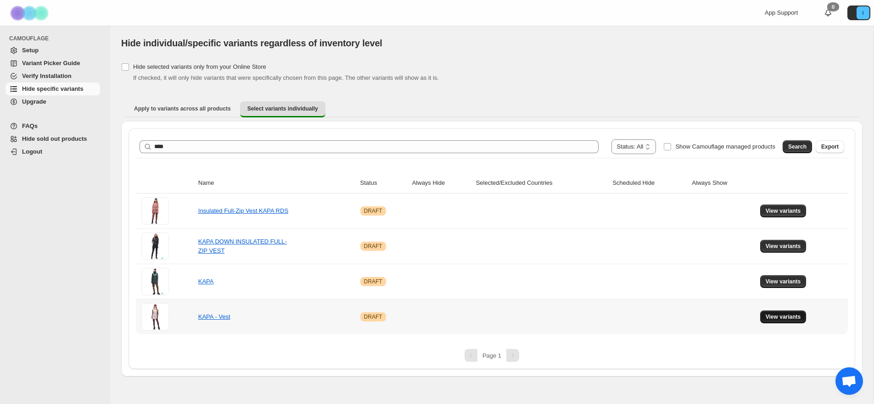
click at [782, 319] on span "View variants" at bounding box center [782, 316] width 35 height 7
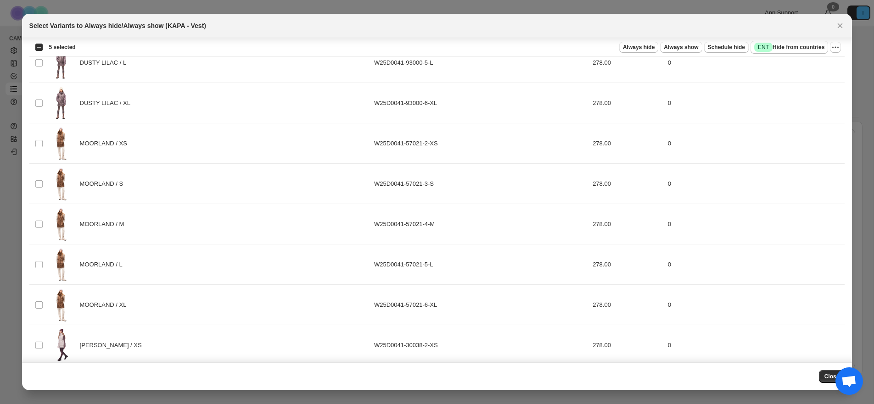
scroll to position [810, 0]
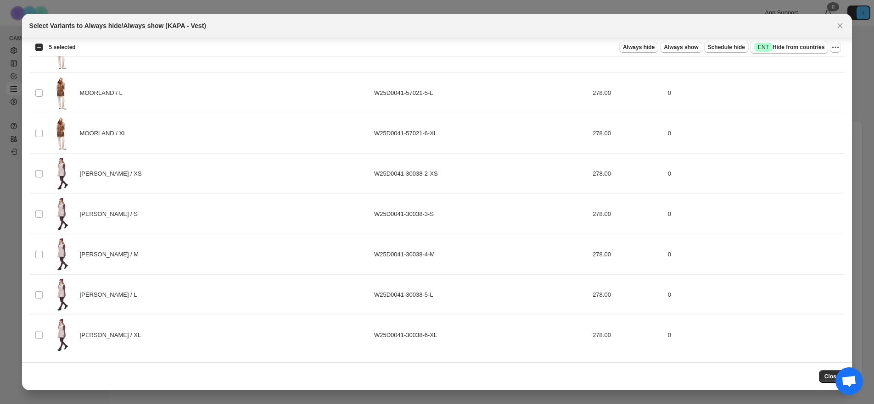
click at [643, 50] on span "Always hide" at bounding box center [639, 47] width 32 height 7
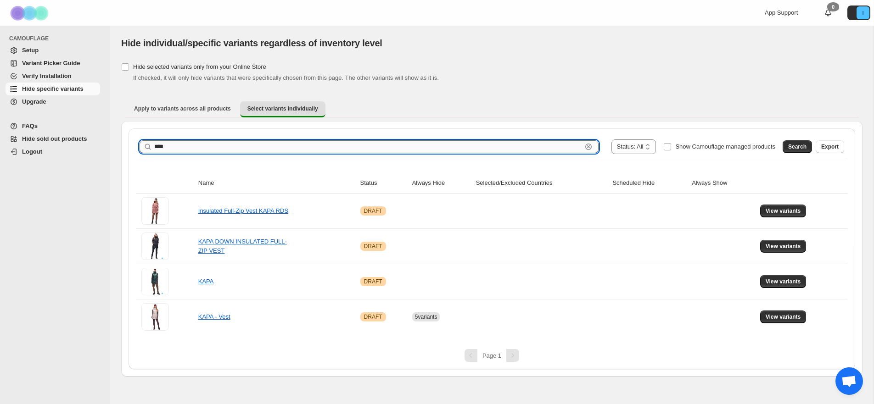
click at [156, 145] on input "****" at bounding box center [368, 146] width 428 height 13
click at [799, 147] on span "Search" at bounding box center [797, 146] width 18 height 7
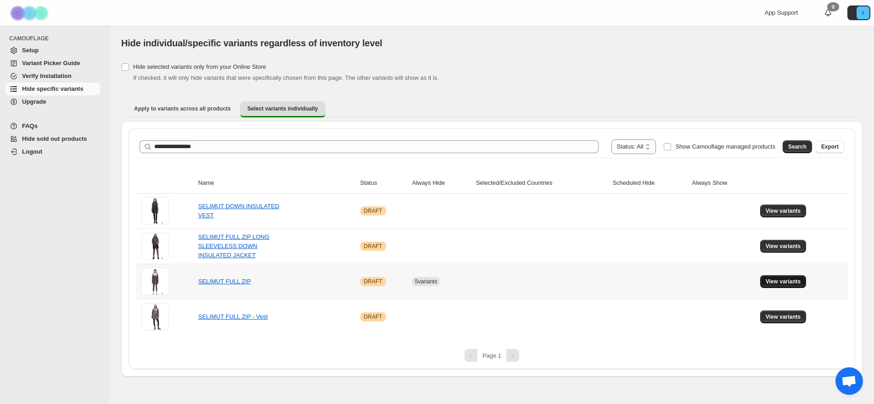
click at [797, 279] on span "View variants" at bounding box center [782, 281] width 35 height 7
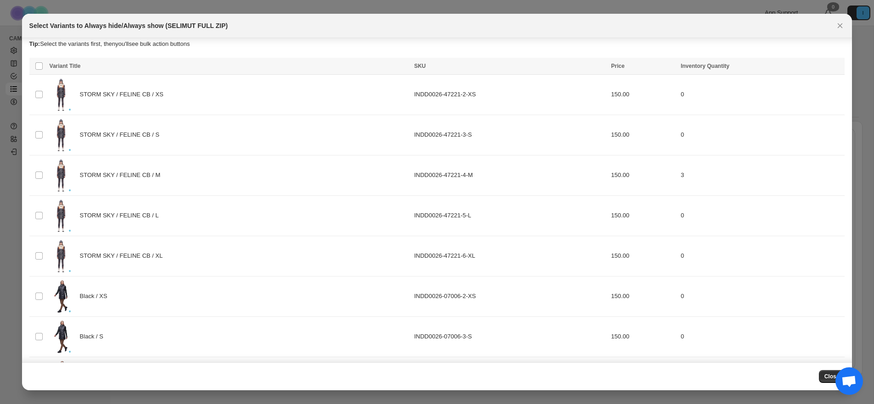
scroll to position [5, 0]
click at [836, 28] on icon "Close" at bounding box center [839, 25] width 9 height 9
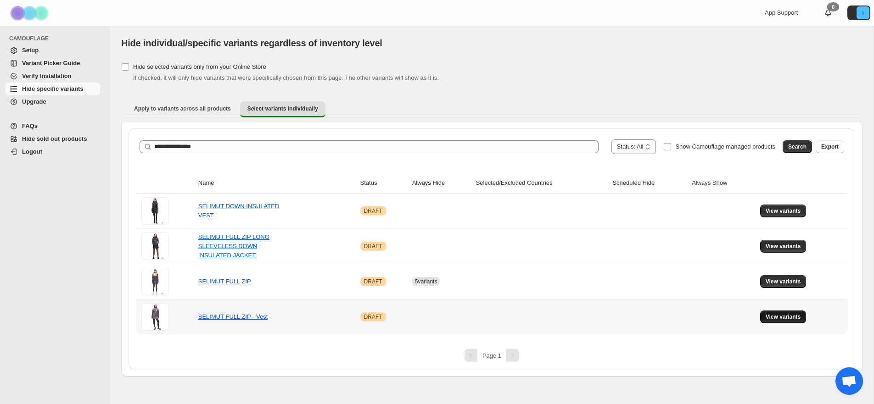
click at [779, 319] on span "View variants" at bounding box center [782, 316] width 35 height 7
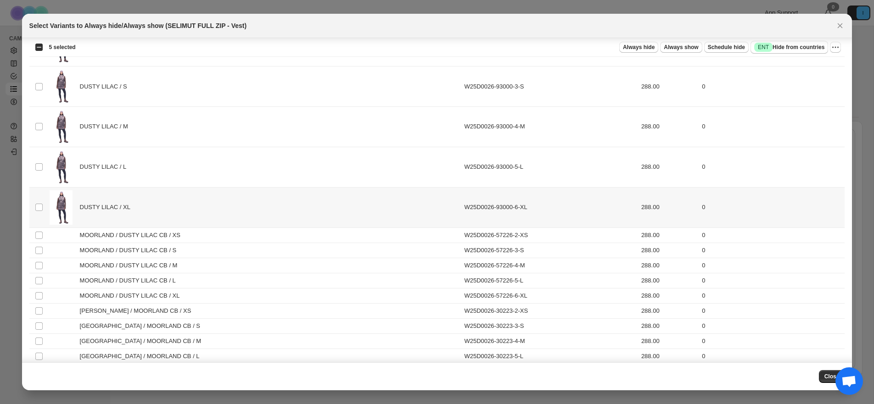
scroll to position [356, 0]
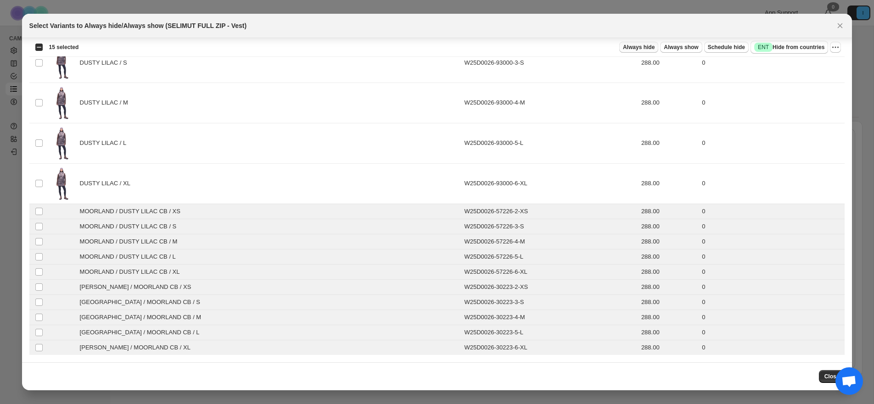
click at [646, 47] on span "Always hide" at bounding box center [639, 47] width 32 height 7
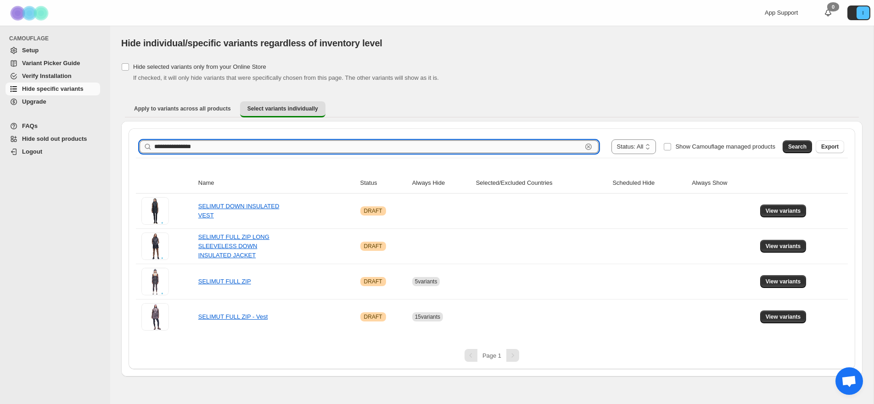
click at [202, 146] on input "**********" at bounding box center [368, 146] width 428 height 13
drag, startPoint x: 182, startPoint y: 146, endPoint x: 256, endPoint y: 153, distance: 74.6
click at [256, 153] on input "**********" at bounding box center [368, 146] width 428 height 13
type input "*******"
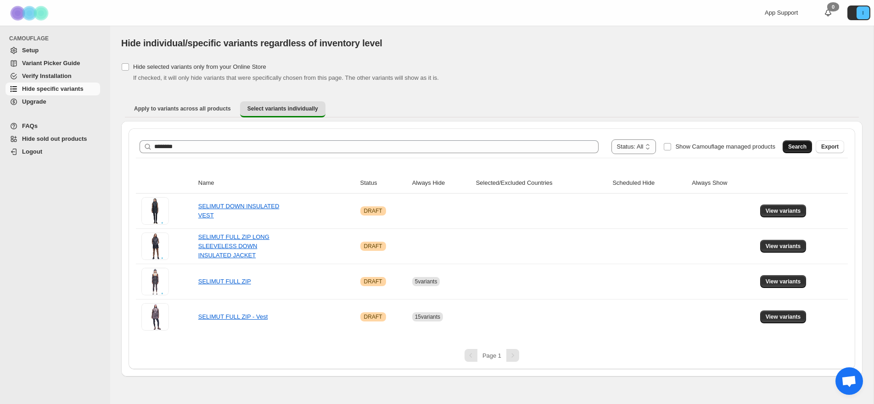
click at [804, 145] on span "Search" at bounding box center [797, 146] width 18 height 7
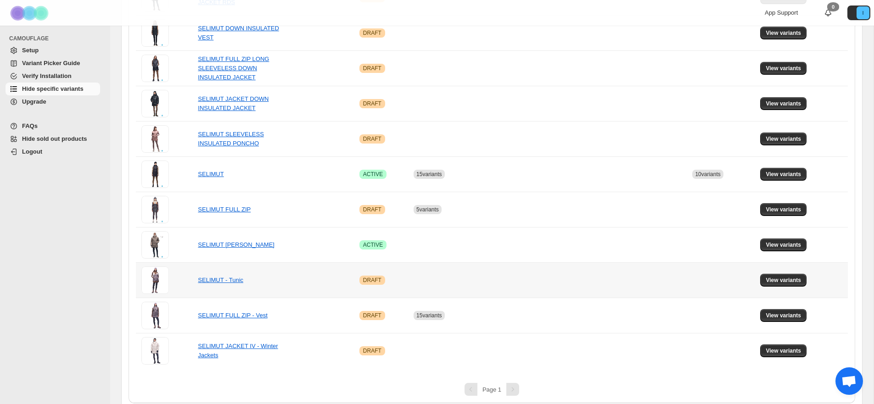
scroll to position [290, 0]
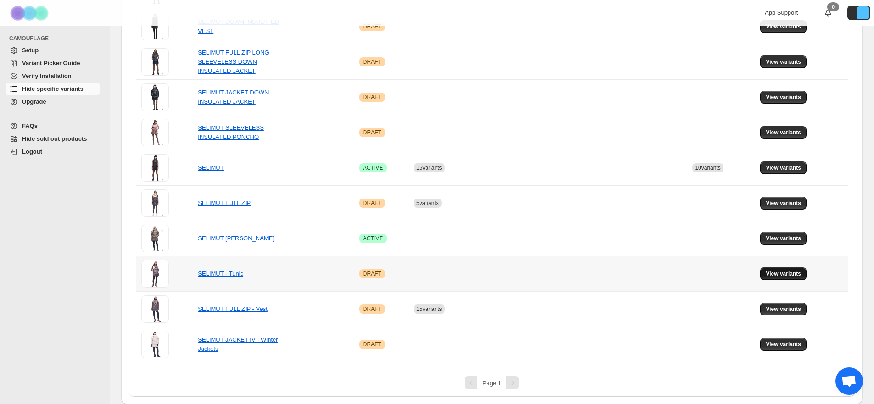
click at [799, 279] on button "View variants" at bounding box center [783, 273] width 46 height 13
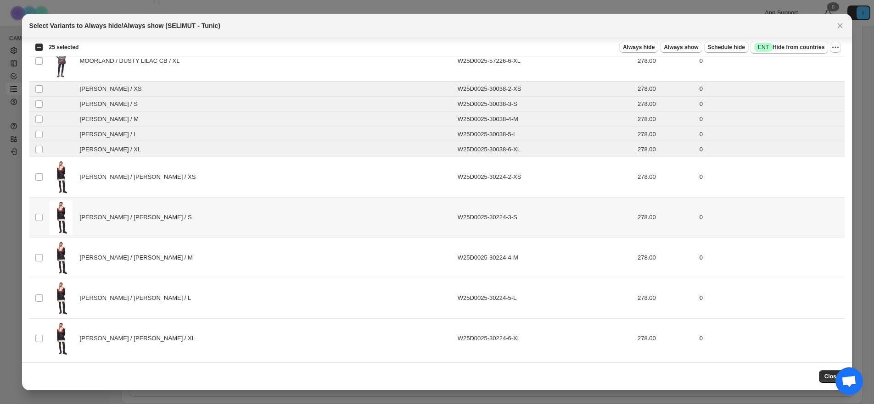
scroll to position [709, 0]
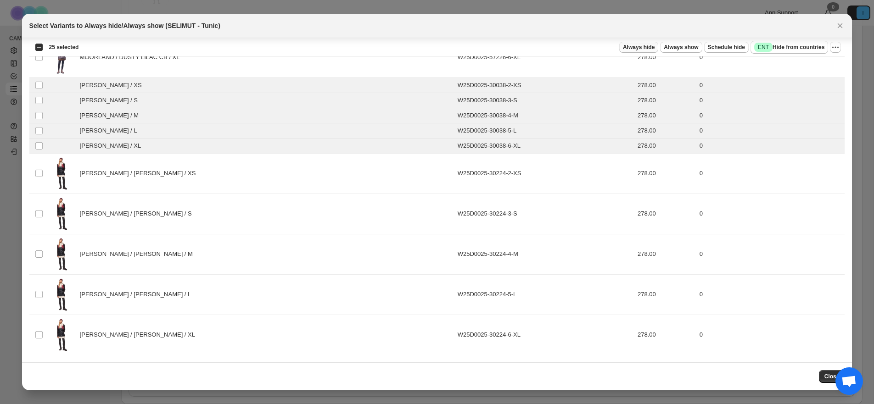
click at [646, 46] on span "Always hide" at bounding box center [639, 47] width 32 height 7
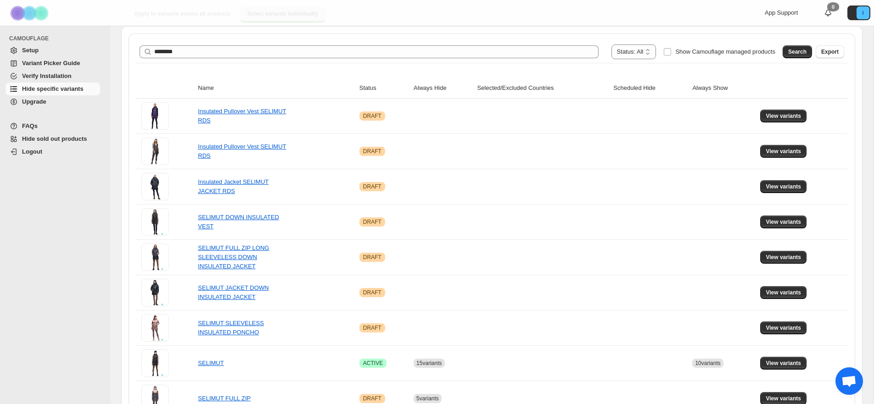
scroll to position [0, 0]
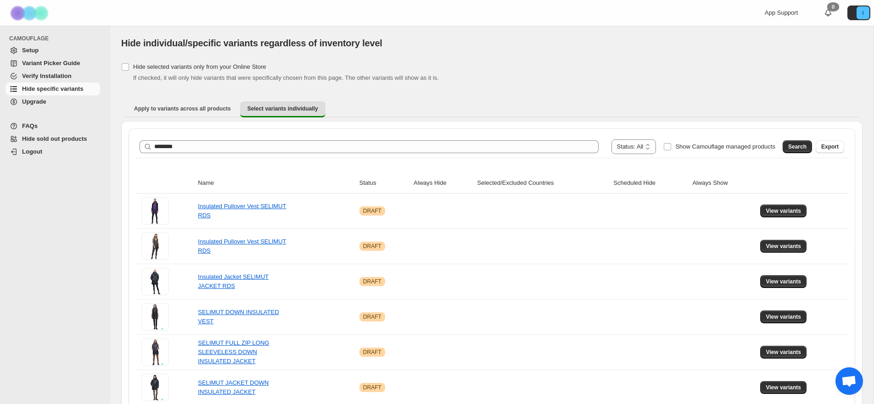
click at [209, 154] on div "**********" at bounding box center [491, 146] width 704 height 15
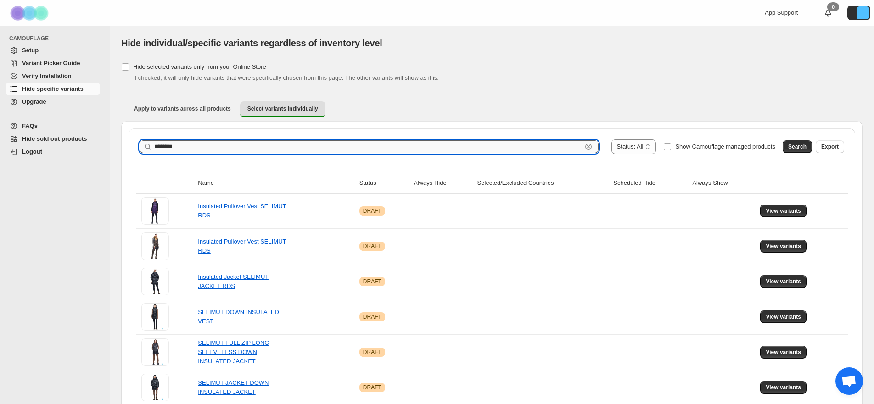
click at [213, 148] on input "*******" at bounding box center [368, 146] width 428 height 13
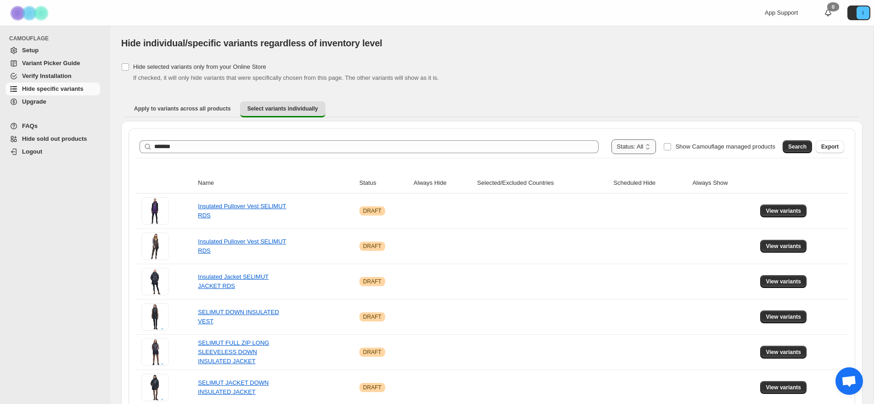
drag, startPoint x: 791, startPoint y: 145, endPoint x: 621, endPoint y: 145, distance: 169.3
click at [789, 146] on span "Search" at bounding box center [797, 146] width 18 height 7
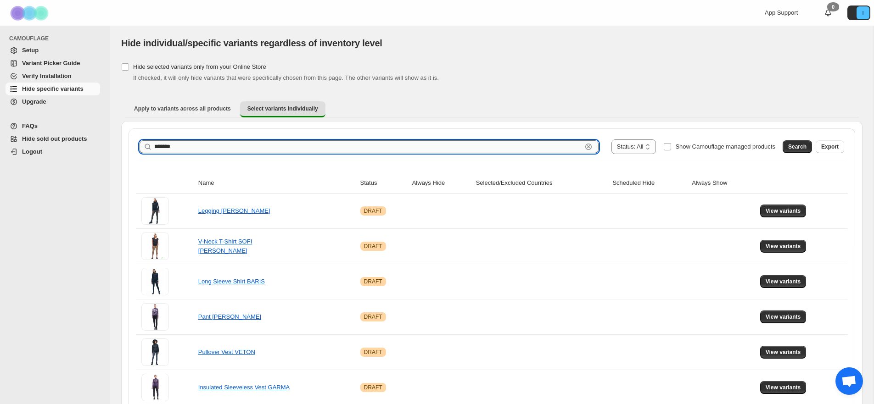
click at [203, 150] on input "*******" at bounding box center [368, 146] width 428 height 13
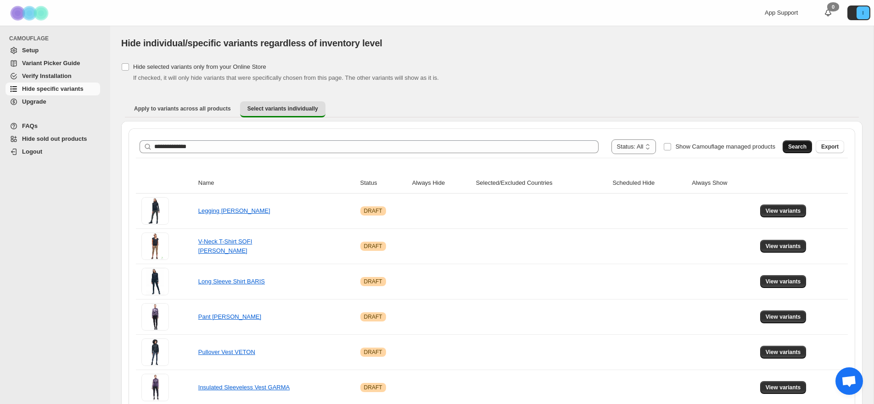
click at [793, 144] on span "Search" at bounding box center [797, 146] width 18 height 7
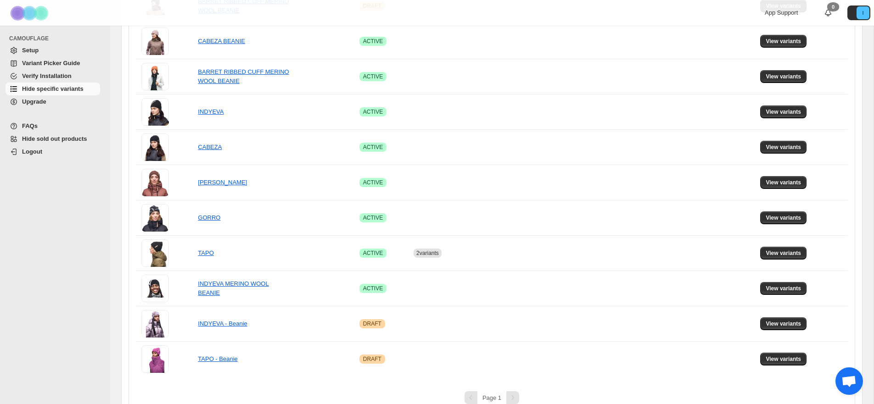
scroll to position [326, 0]
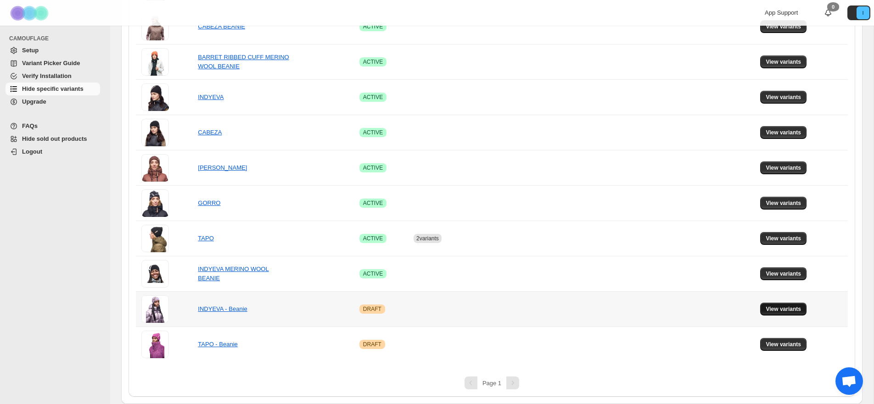
click at [772, 312] on span "View variants" at bounding box center [782, 309] width 35 height 7
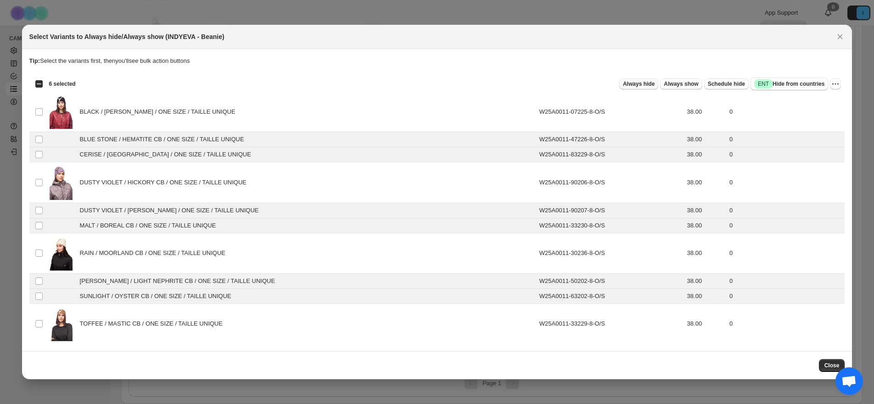
click at [636, 84] on span "Always hide" at bounding box center [639, 83] width 32 height 7
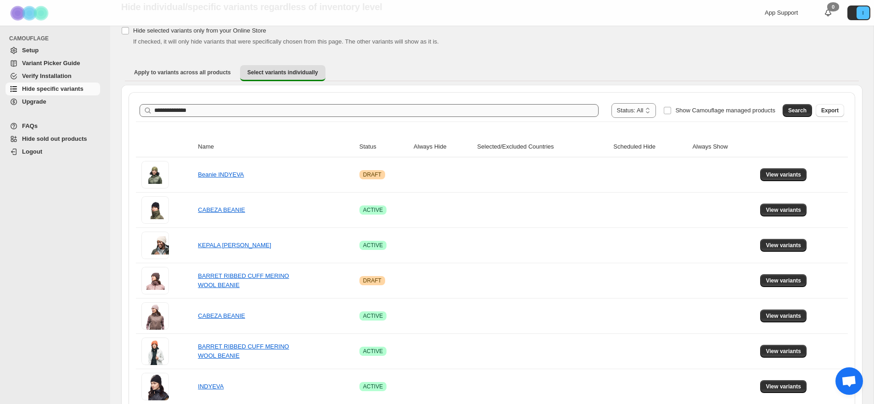
scroll to position [0, 0]
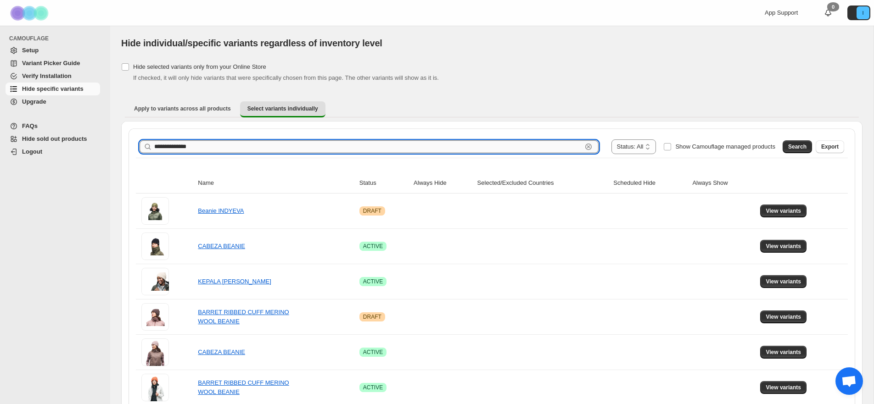
click at [230, 146] on input "**********" at bounding box center [368, 146] width 428 height 13
click at [803, 146] on span "Search" at bounding box center [797, 146] width 18 height 7
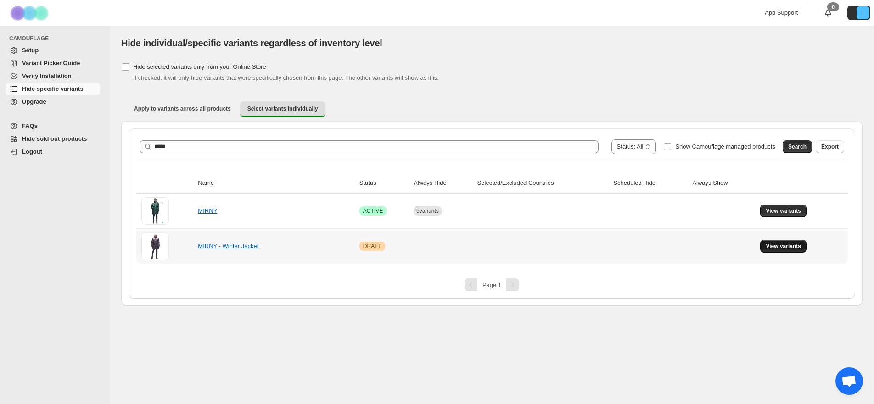
click at [781, 246] on span "View variants" at bounding box center [782, 246] width 35 height 7
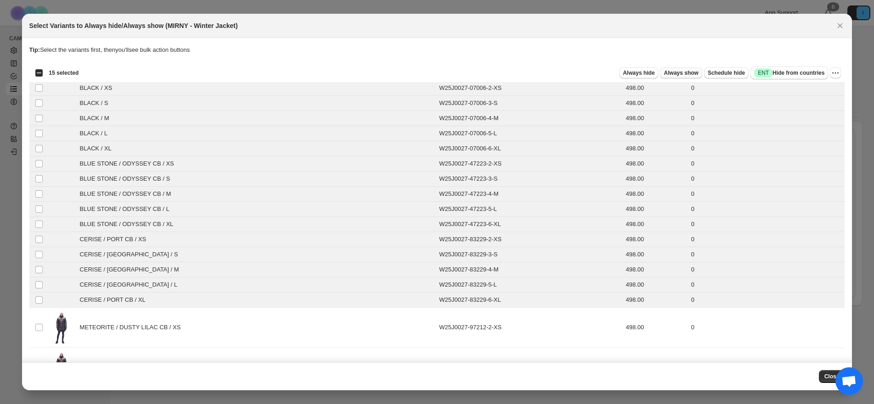
click at [665, 75] on span "Always show" at bounding box center [680, 72] width 34 height 7
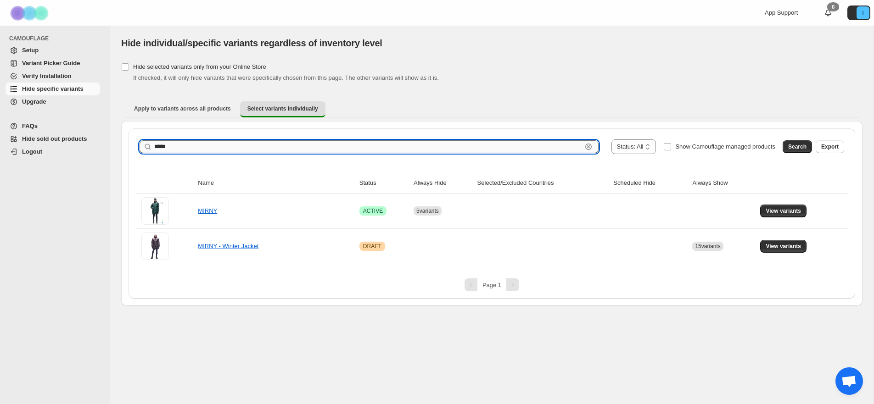
click at [175, 147] on input "*****" at bounding box center [368, 146] width 428 height 13
click at [796, 150] on span "Search" at bounding box center [797, 146] width 18 height 7
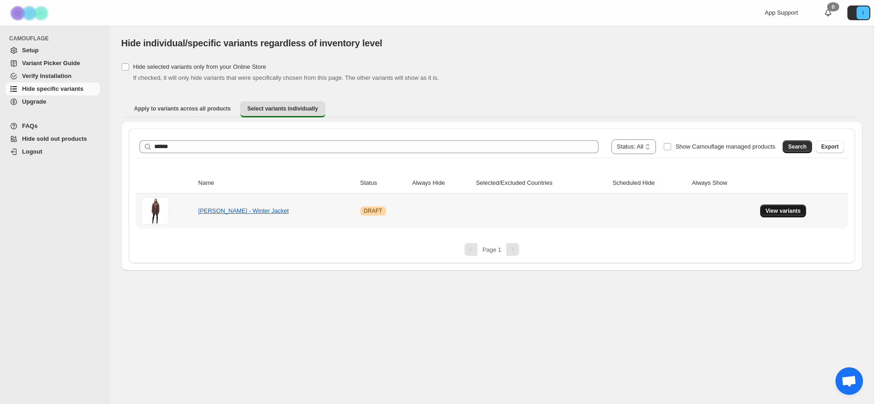
click at [797, 214] on span "View variants" at bounding box center [782, 210] width 35 height 7
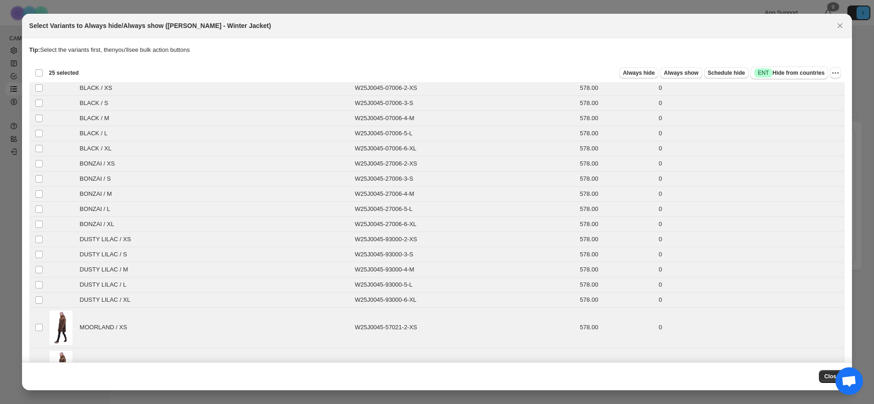
click at [37, 73] on div "Deselect all 25 product variants 25 selected" at bounding box center [57, 73] width 44 height 8
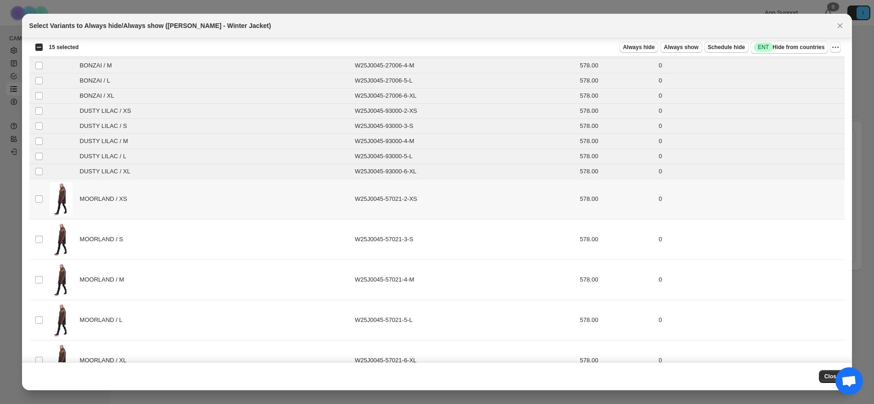
scroll to position [230, 0]
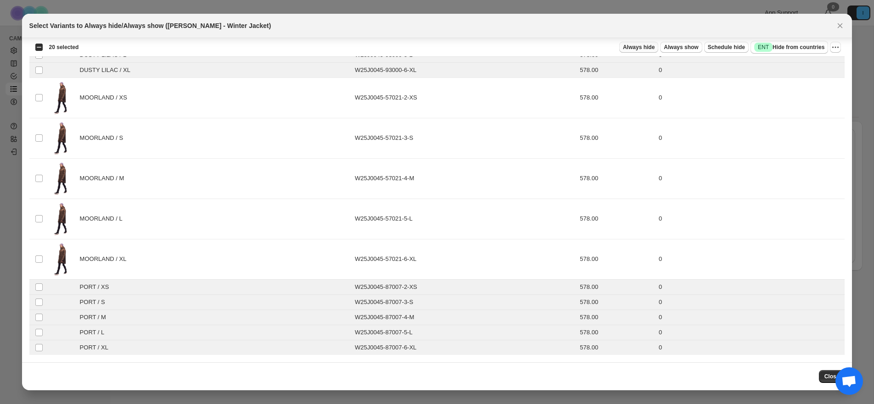
click at [641, 50] on span "Always hide" at bounding box center [639, 47] width 32 height 7
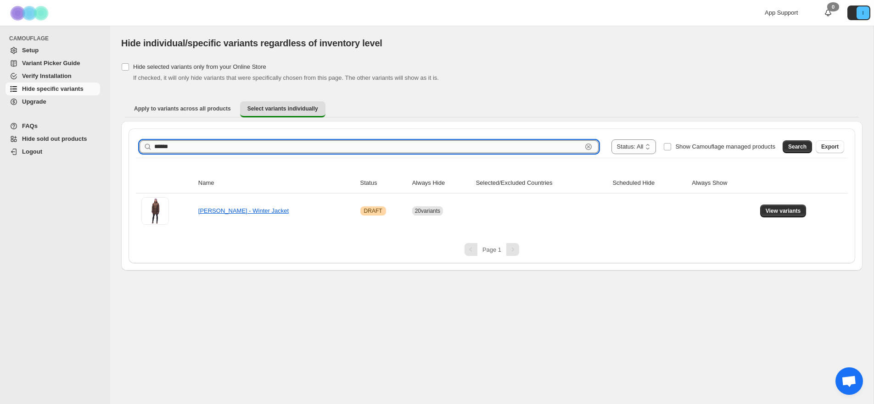
click at [239, 146] on input "******" at bounding box center [368, 146] width 428 height 13
type input "****"
click at [797, 149] on span "Search" at bounding box center [797, 146] width 18 height 7
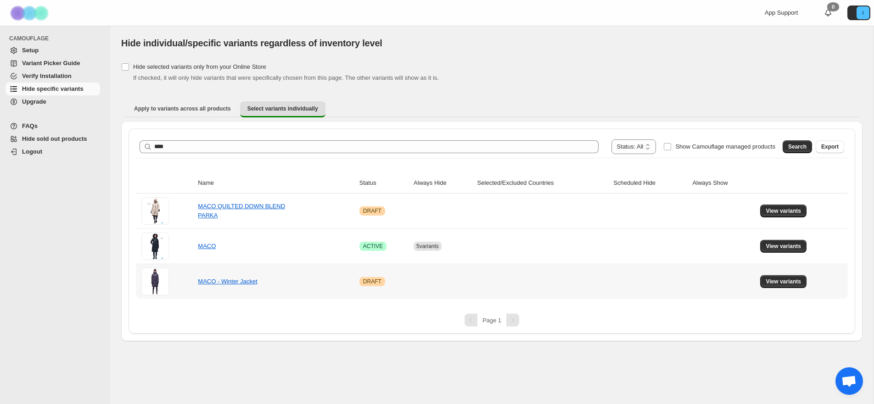
click at [778, 288] on td "View variants" at bounding box center [802, 281] width 90 height 35
click at [775, 282] on span "View variants" at bounding box center [782, 281] width 35 height 7
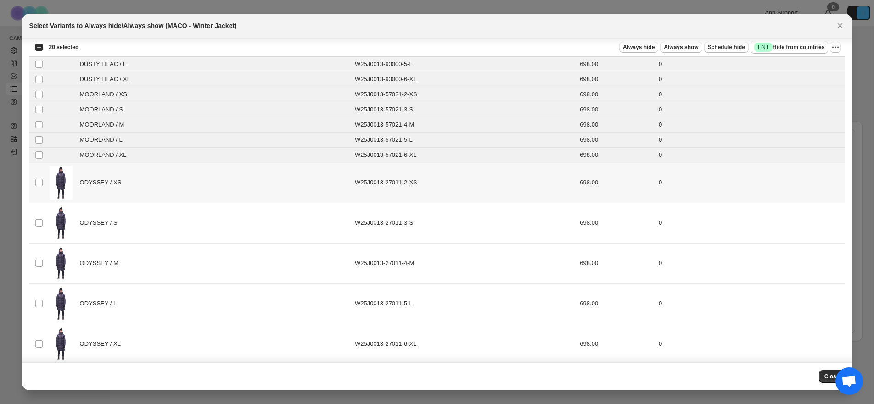
scroll to position [306, 0]
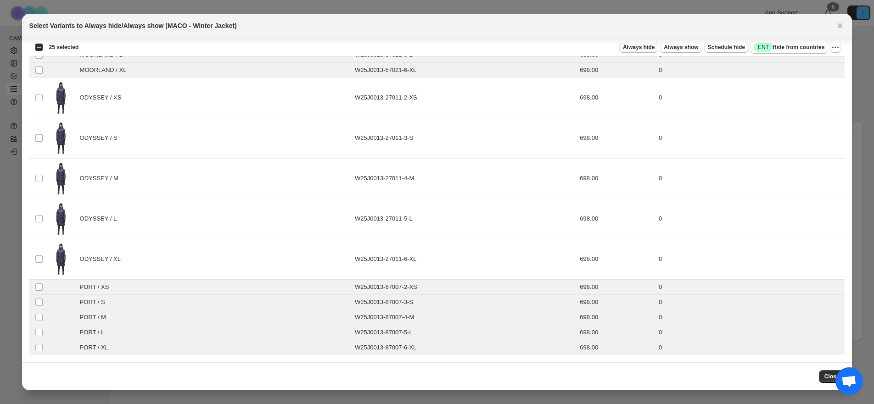
click at [630, 49] on span "Always hide" at bounding box center [639, 47] width 32 height 7
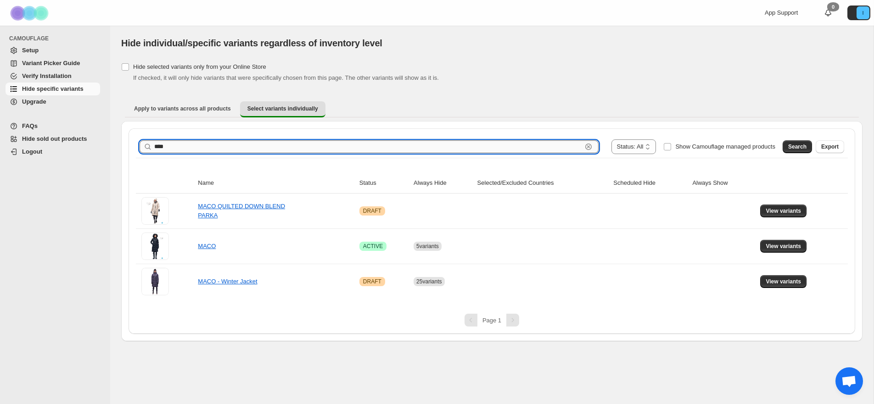
click at [440, 144] on input "****" at bounding box center [368, 146] width 428 height 13
drag, startPoint x: 790, startPoint y: 149, endPoint x: 778, endPoint y: 152, distance: 12.0
click at [790, 149] on span "Search" at bounding box center [797, 146] width 18 height 7
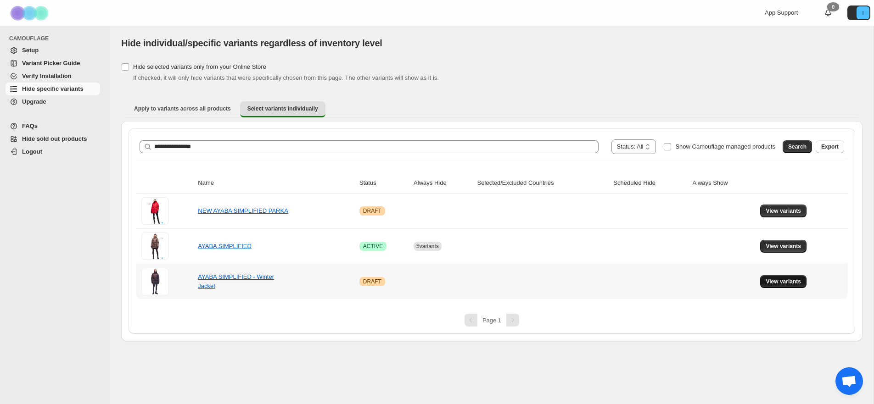
click at [773, 279] on span "View variants" at bounding box center [782, 281] width 35 height 7
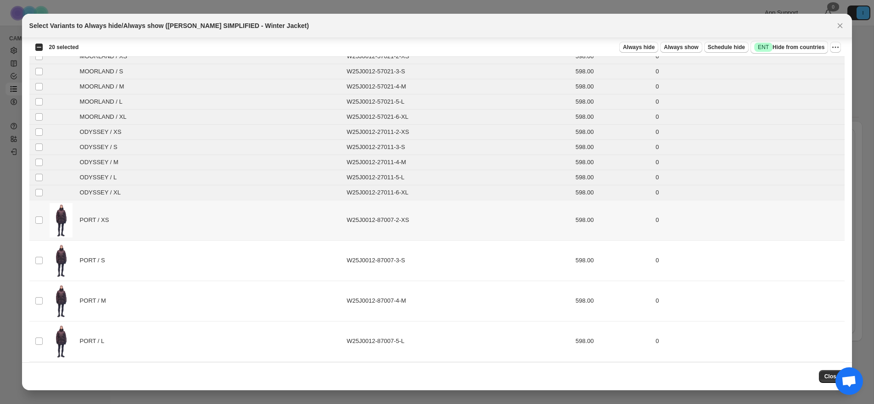
scroll to position [230, 0]
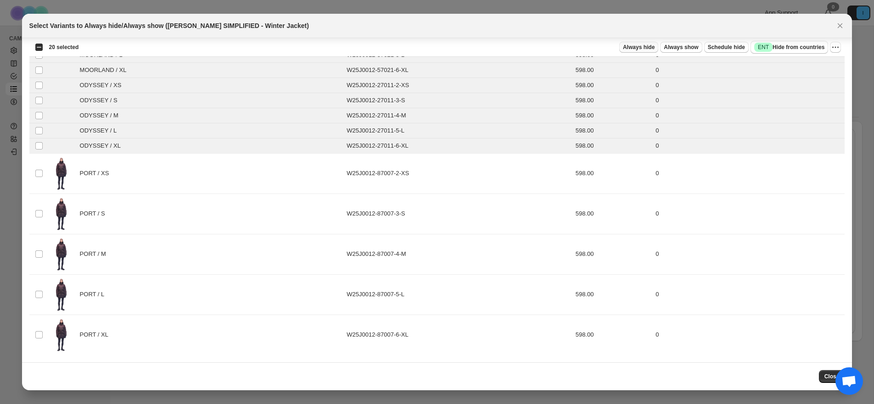
click at [638, 51] on button "Always hide" at bounding box center [638, 47] width 39 height 11
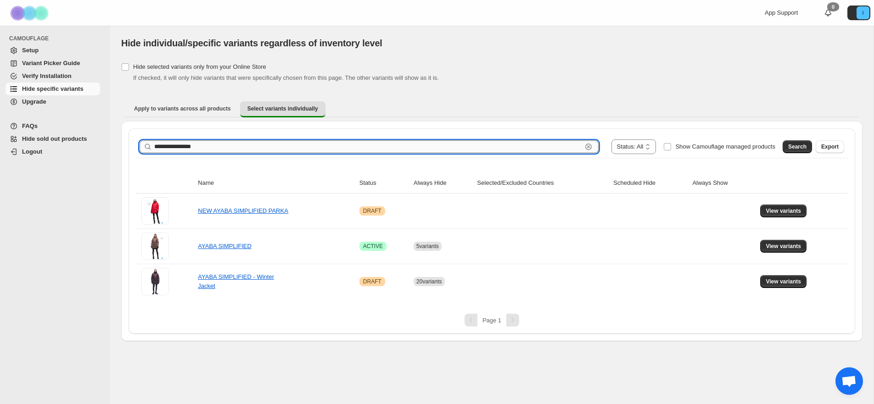
click at [231, 150] on input "**********" at bounding box center [368, 146] width 428 height 13
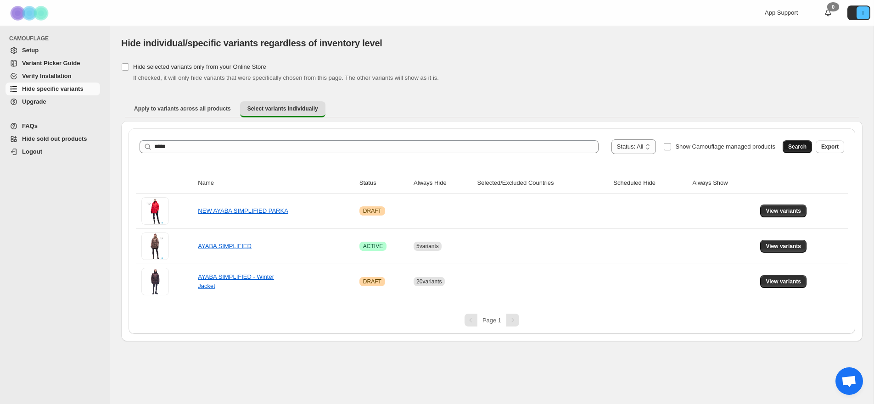
click at [798, 148] on span "Search" at bounding box center [797, 146] width 18 height 7
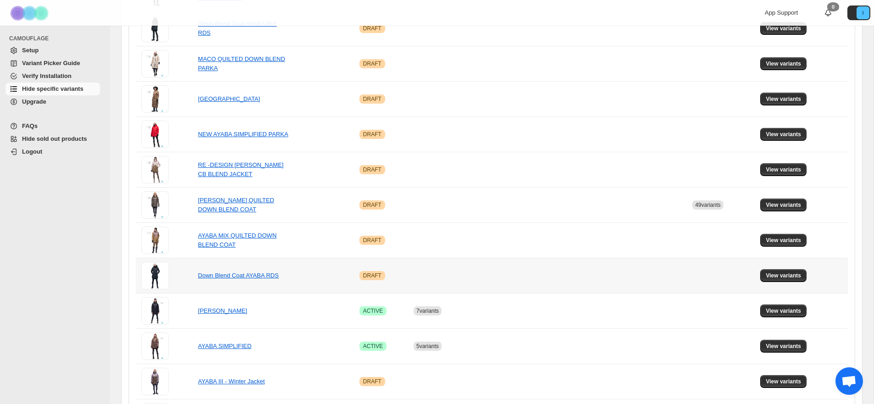
scroll to position [361, 0]
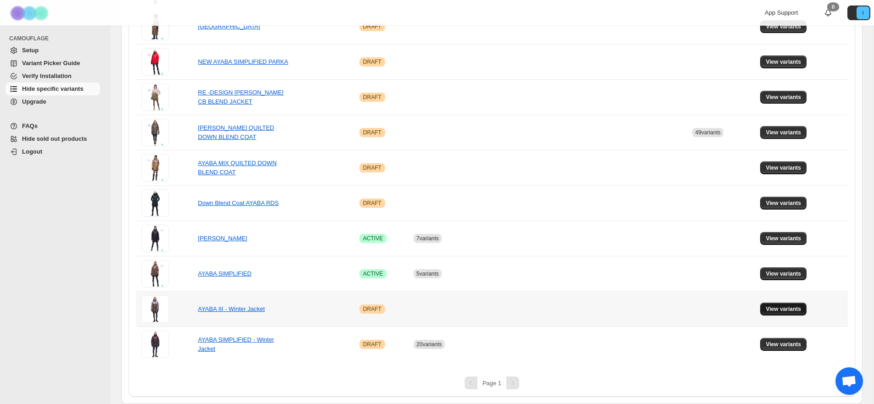
click at [776, 311] on span "View variants" at bounding box center [782, 309] width 35 height 7
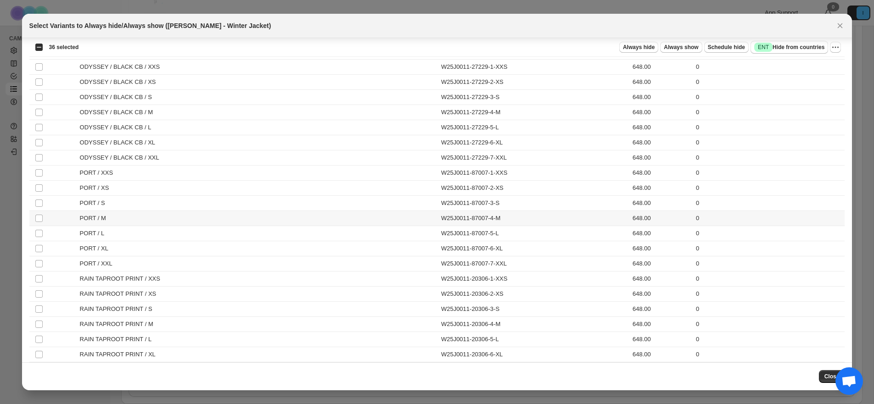
scroll to position [1810, 0]
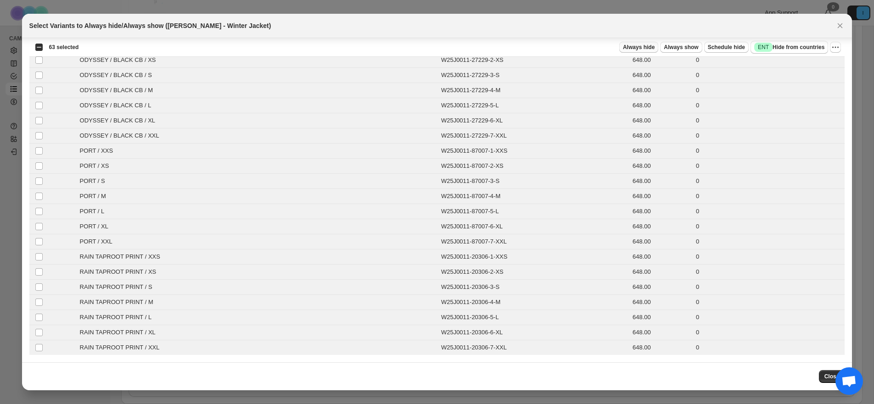
click at [647, 50] on span "Always hide" at bounding box center [639, 47] width 32 height 7
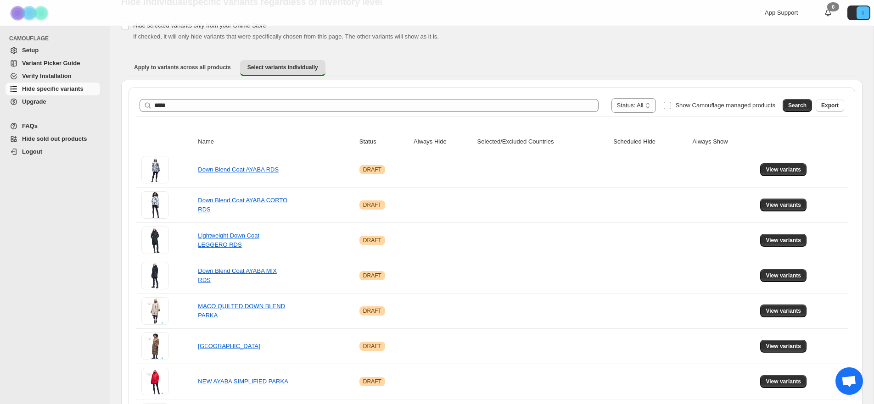
scroll to position [0, 0]
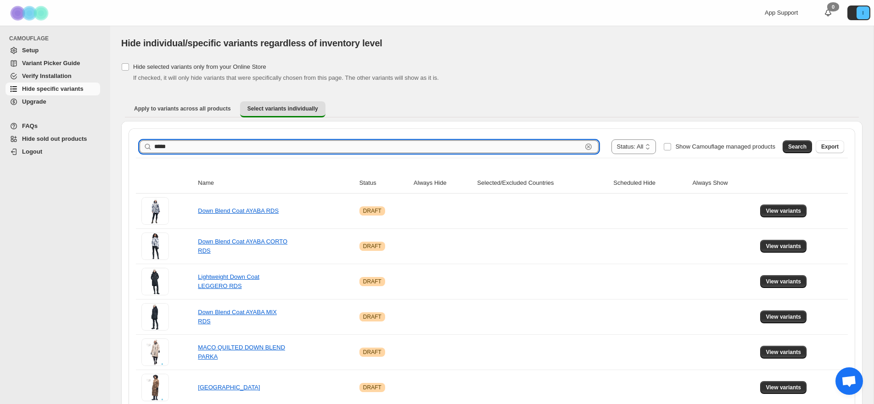
click at [174, 150] on input "*****" at bounding box center [368, 146] width 428 height 13
click at [790, 146] on span "Search" at bounding box center [797, 146] width 18 height 7
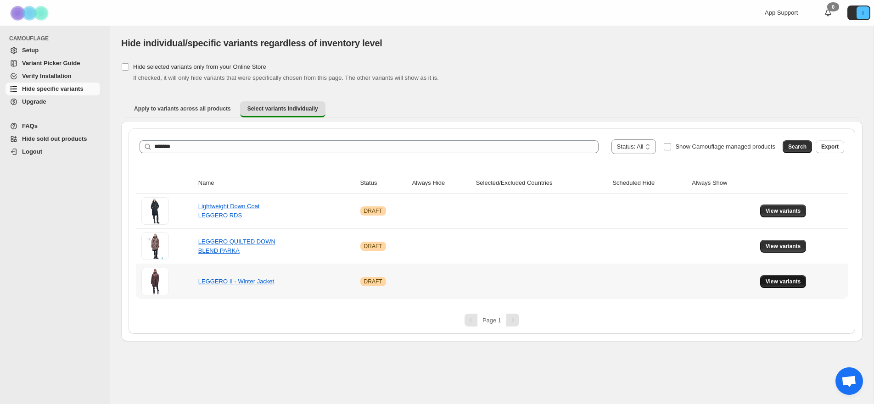
click at [774, 282] on span "View variants" at bounding box center [782, 281] width 35 height 7
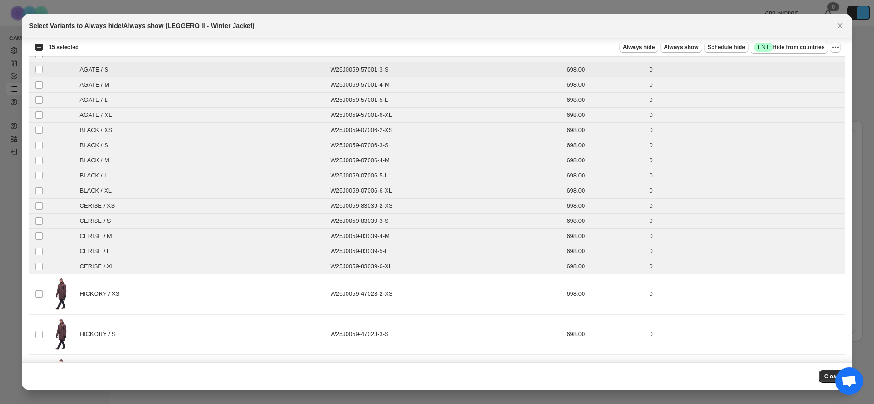
scroll to position [17, 0]
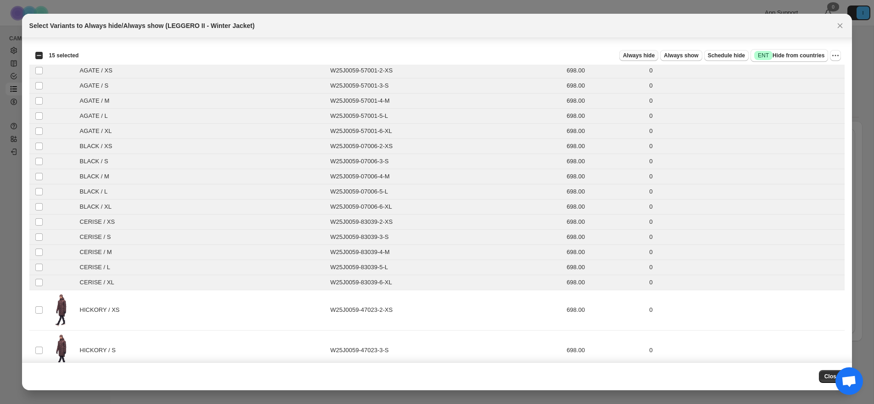
click at [644, 53] on span "Always hide" at bounding box center [639, 55] width 32 height 7
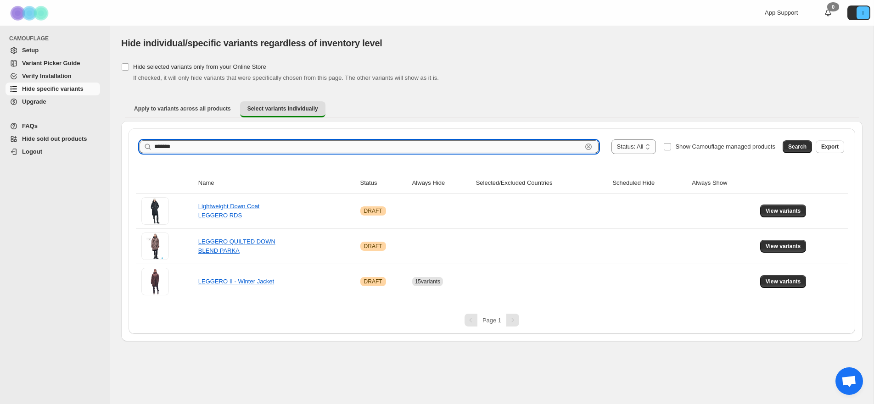
click at [198, 141] on input "*******" at bounding box center [368, 146] width 428 height 13
type input "******"
click at [781, 144] on div "Search Export" at bounding box center [811, 145] width 65 height 18
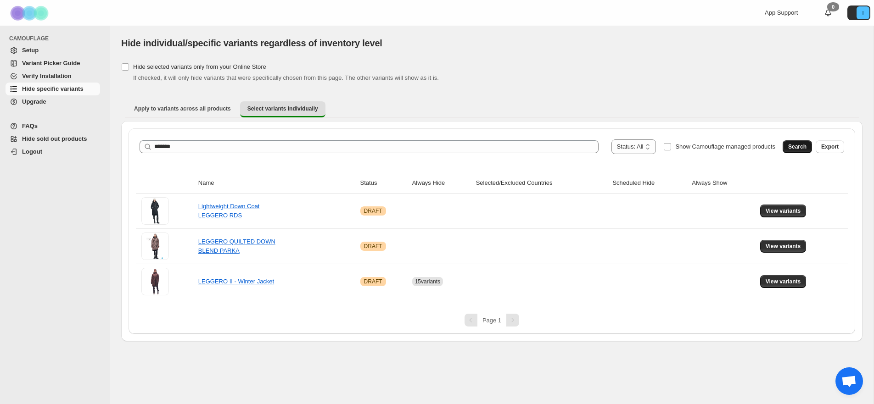
click at [784, 145] on button "Search" at bounding box center [796, 146] width 29 height 13
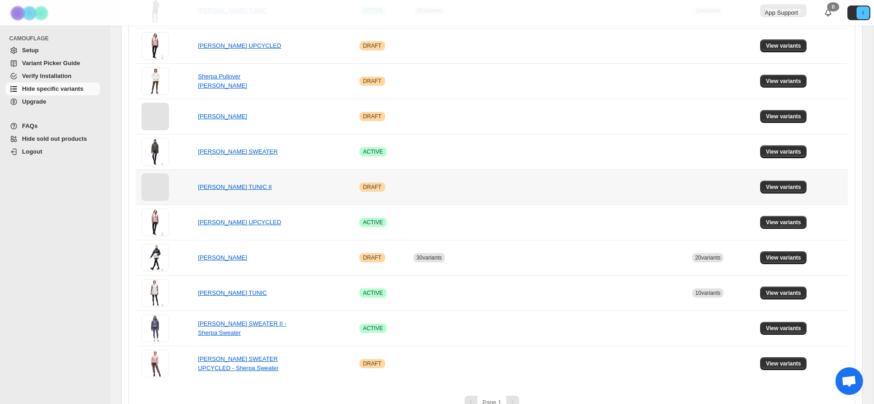
scroll to position [502, 0]
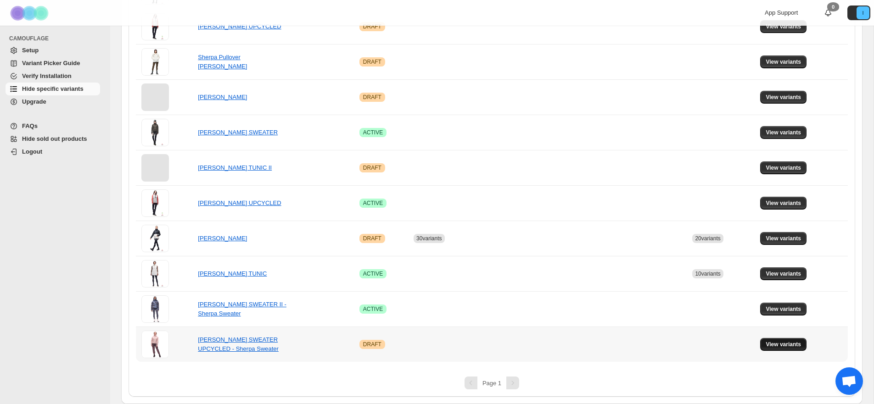
click at [776, 345] on span "View variants" at bounding box center [782, 344] width 35 height 7
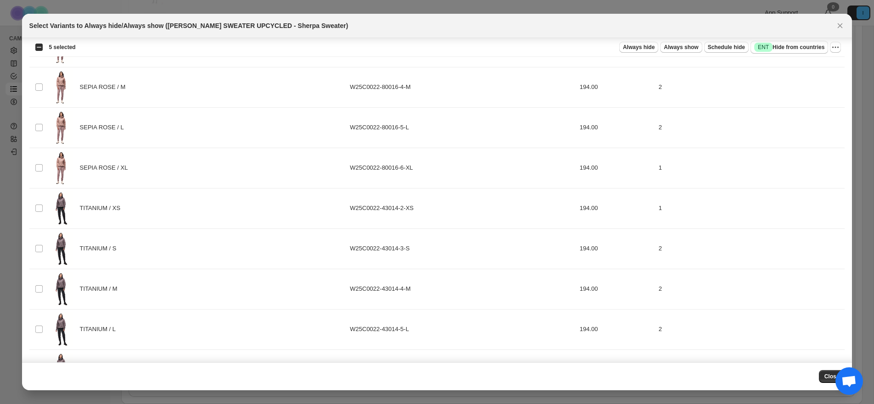
scroll to position [1416, 0]
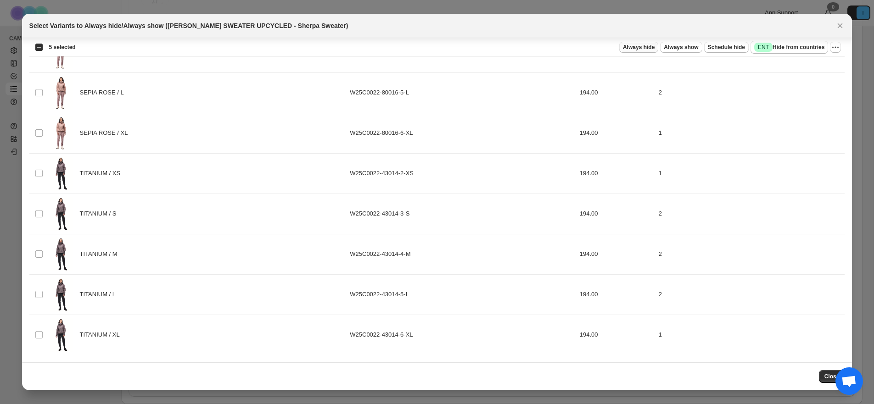
click at [644, 48] on span "Always hide" at bounding box center [639, 47] width 32 height 7
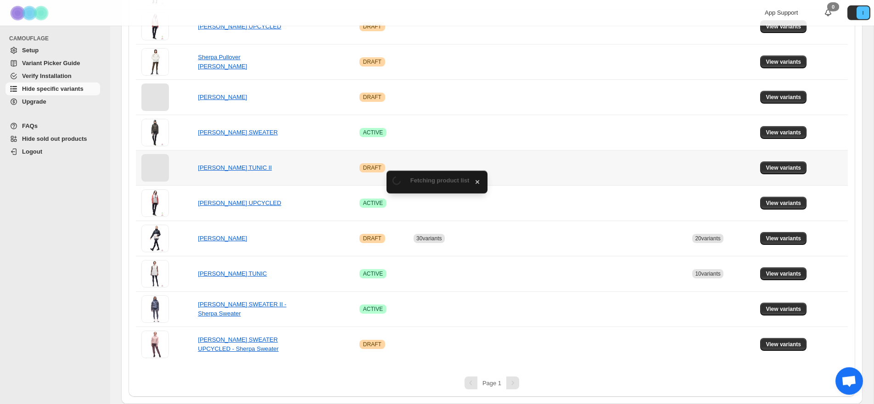
scroll to position [502, 0]
